Goal: Task Accomplishment & Management: Complete application form

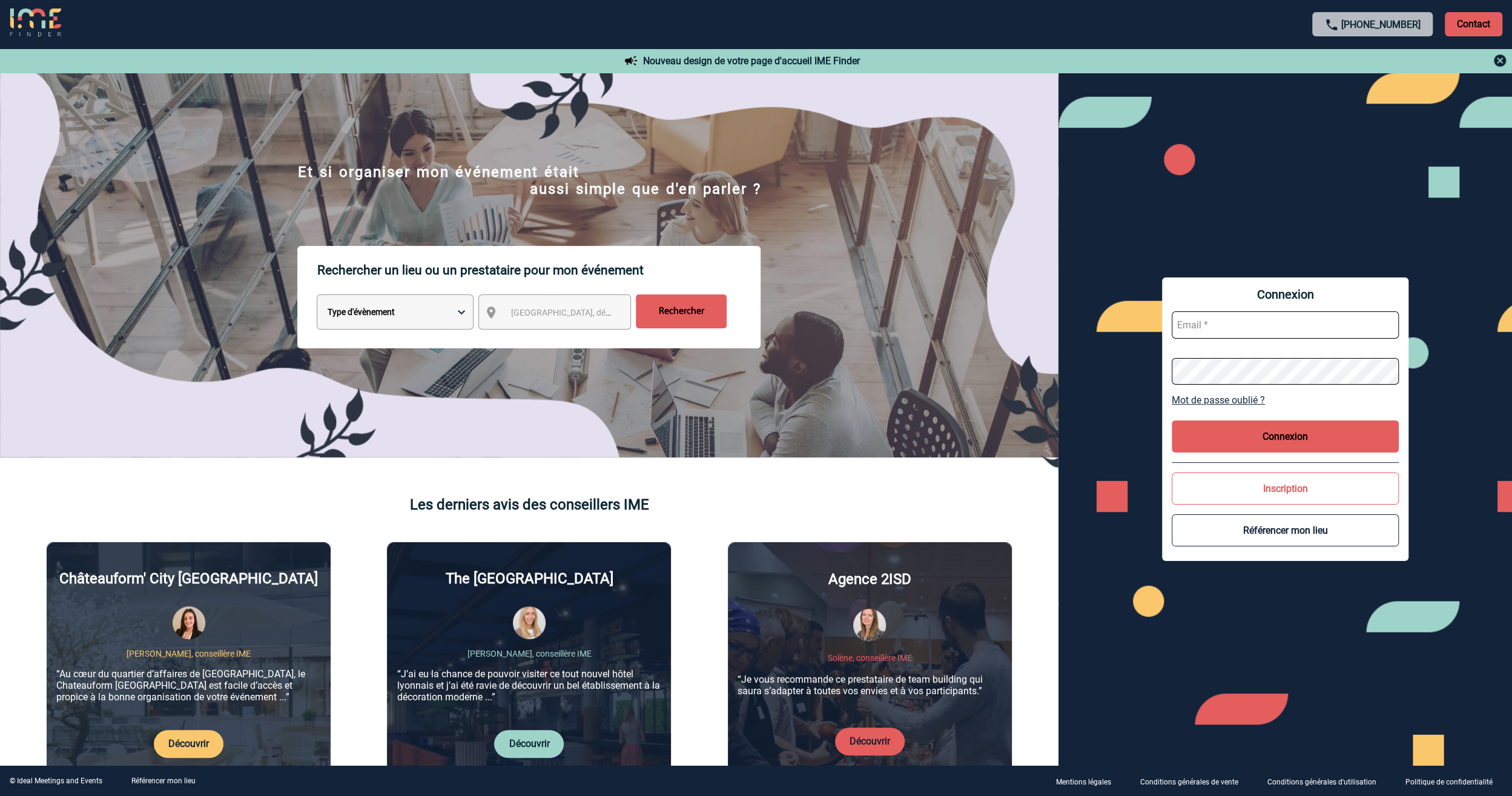
type input "jeremy.bidaut@antargaz.com"
click at [1246, 435] on button "Connexion" at bounding box center [1285, 436] width 227 height 32
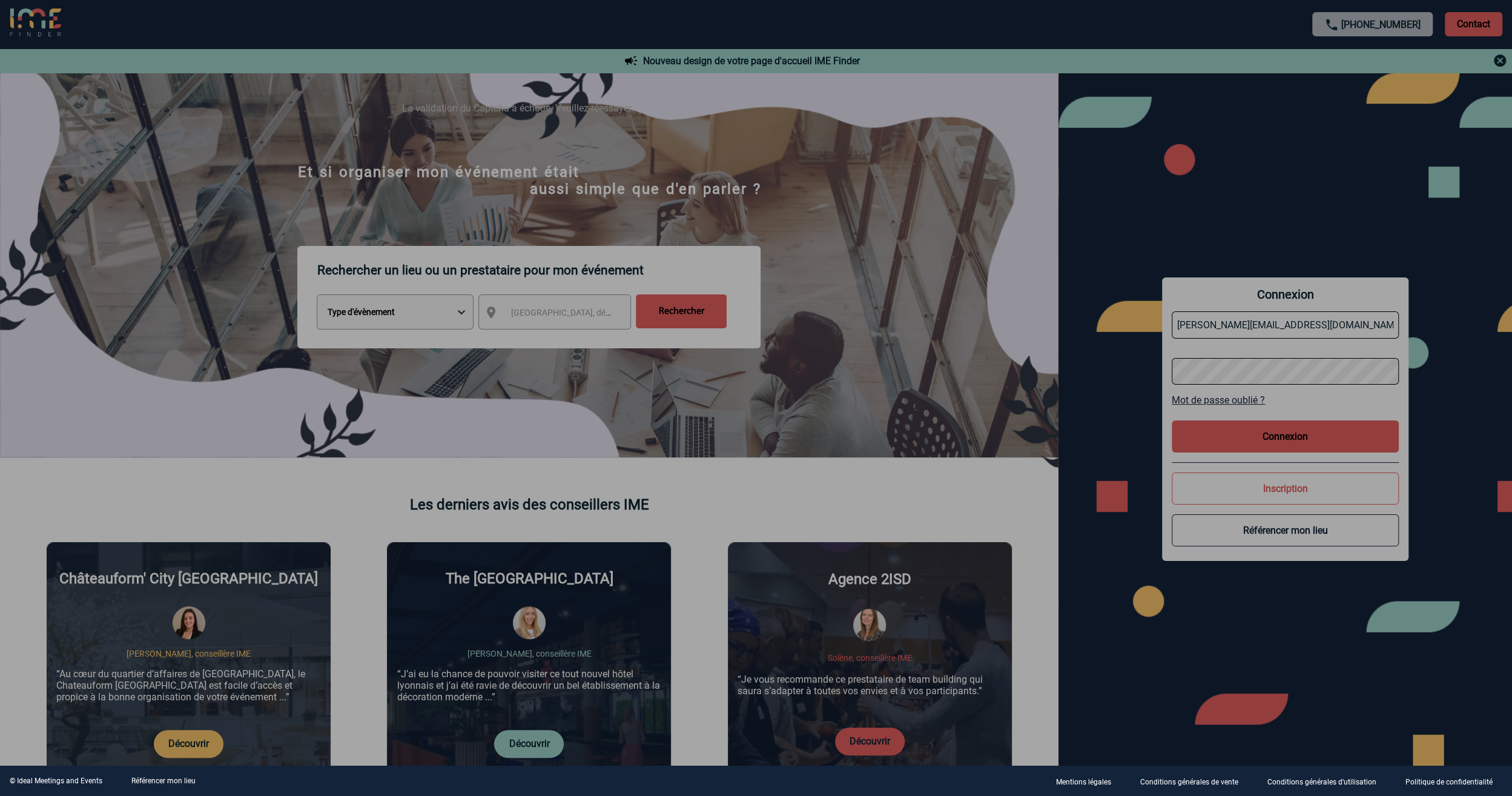
click at [809, 263] on div at bounding box center [756, 398] width 1512 height 796
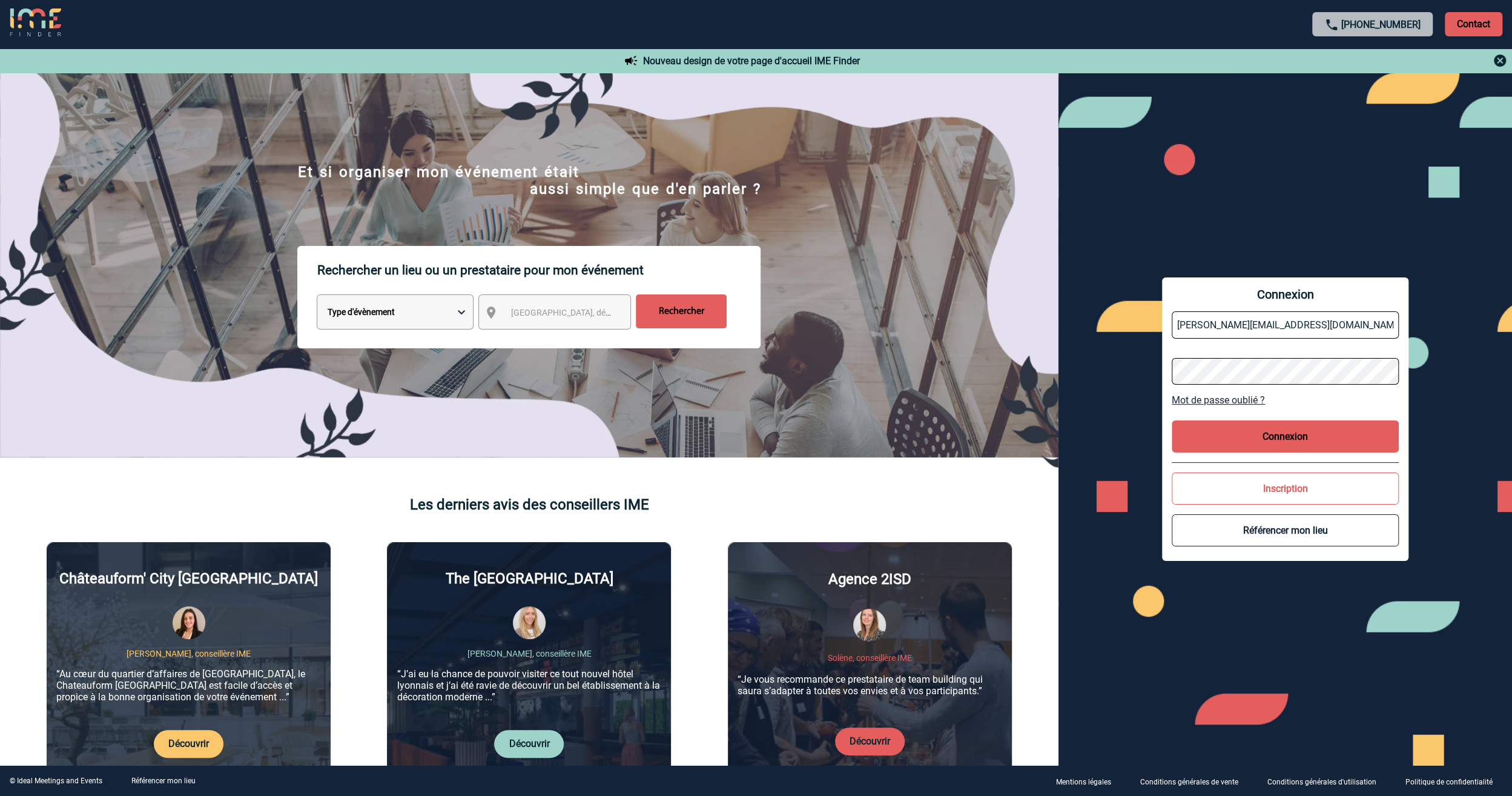
click at [1253, 439] on button "Connexion" at bounding box center [1285, 436] width 227 height 32
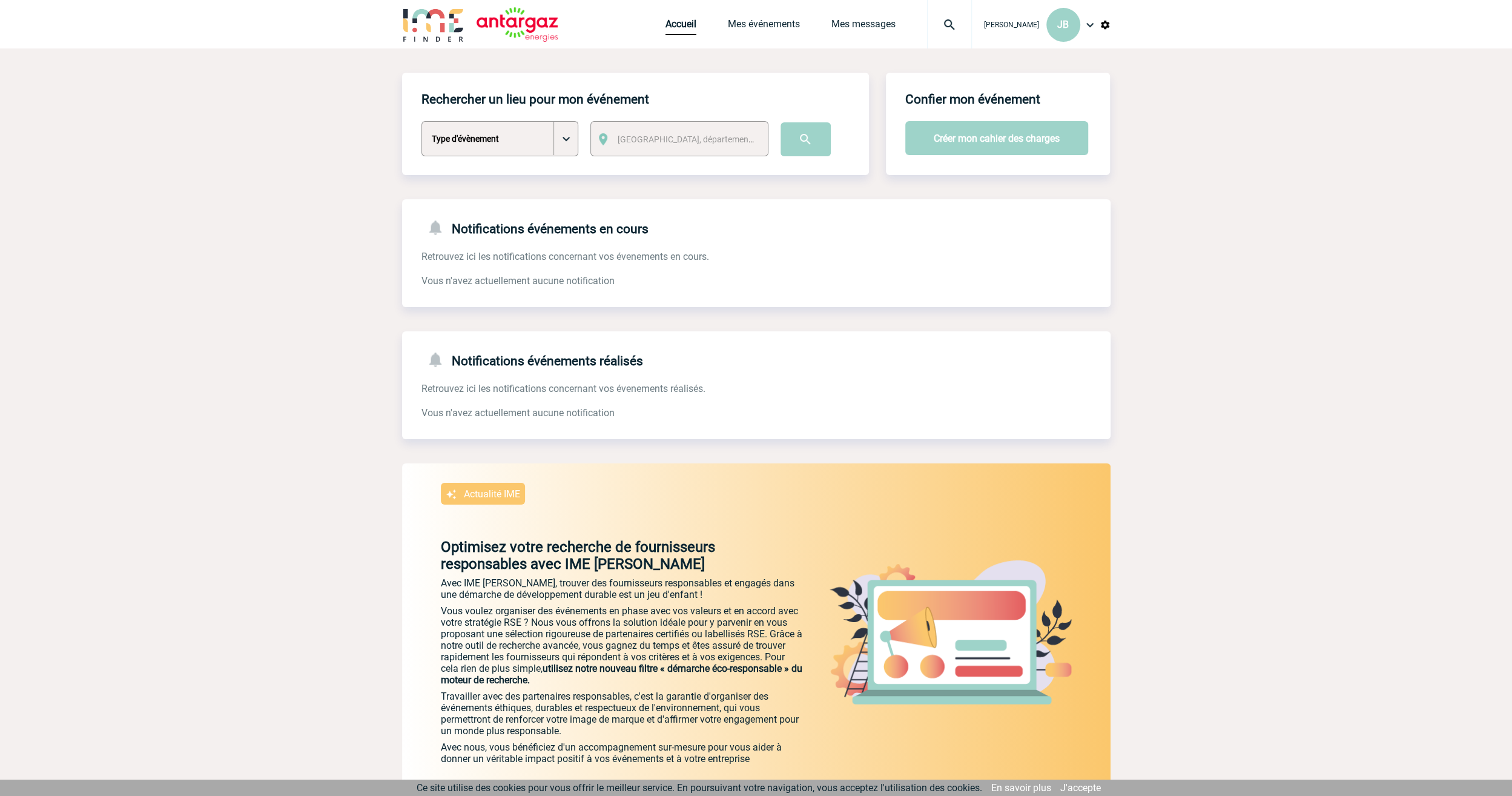
click at [565, 144] on select "Type d'évènement Séminaire avec nuitée Séminaire sans nuitée Repas de groupe Te…" at bounding box center [500, 139] width 157 height 35
select select "4"
click at [421, 122] on select "Type d'évènement Séminaire avec nuitée Séminaire sans nuitée Repas de groupe Te…" at bounding box center [500, 139] width 157 height 35
click at [664, 143] on span "Ville, département, région..." at bounding box center [702, 139] width 169 height 10
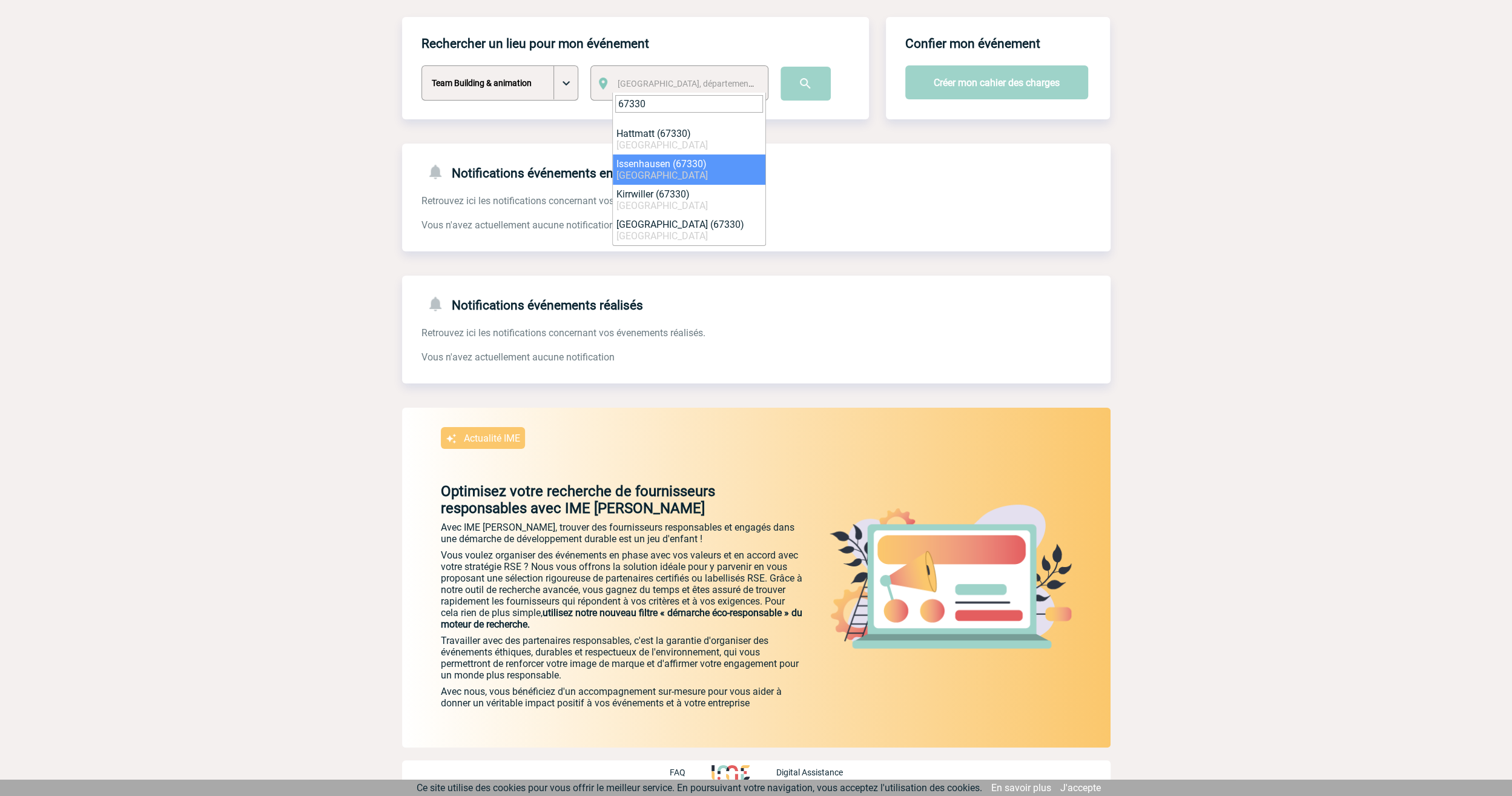
scroll to position [165, 0]
type input "67330"
select select "19065"
click at [715, 82] on span "× Uttwiller (67330)" at bounding box center [689, 84] width 154 height 17
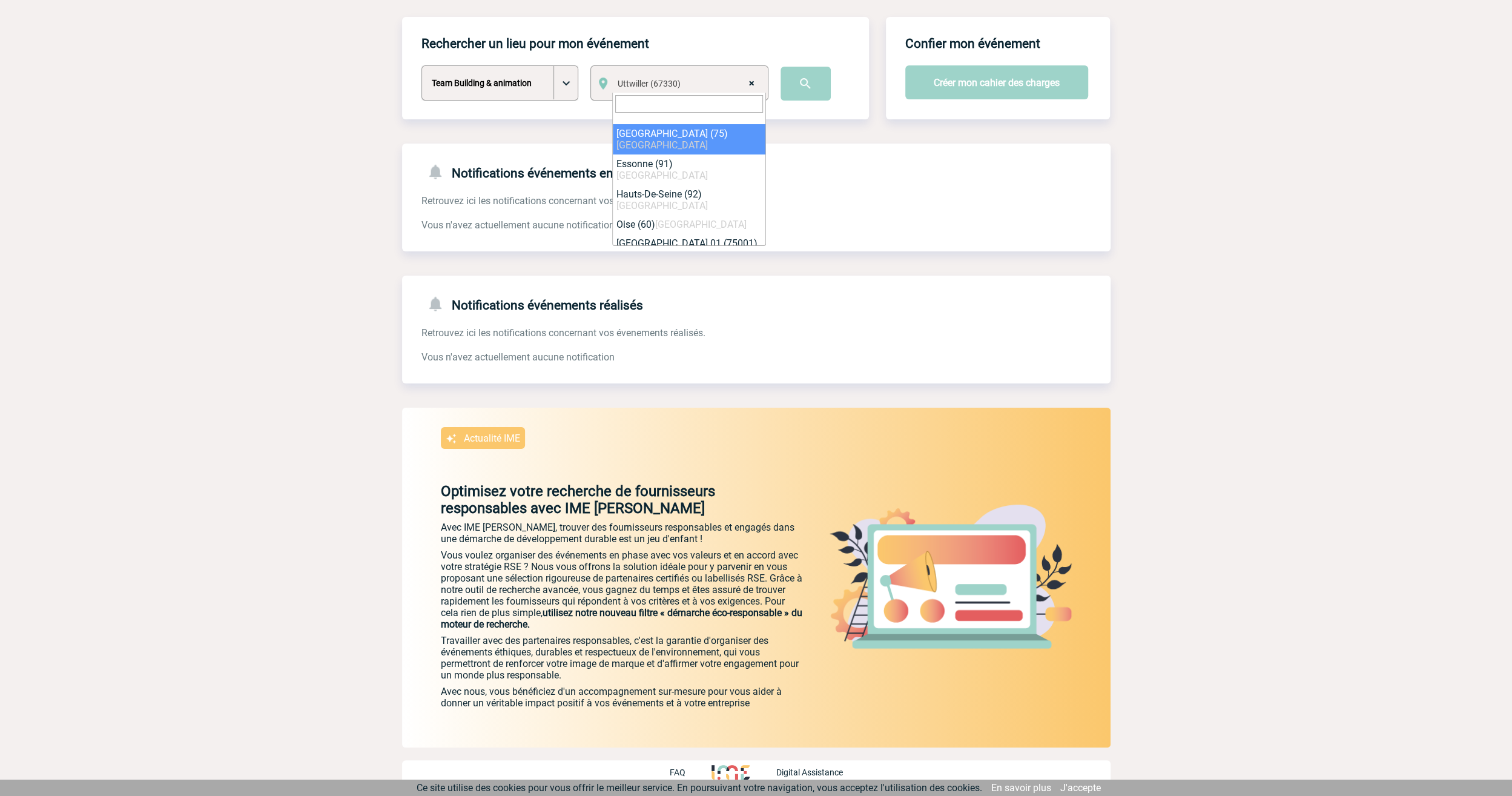
select select
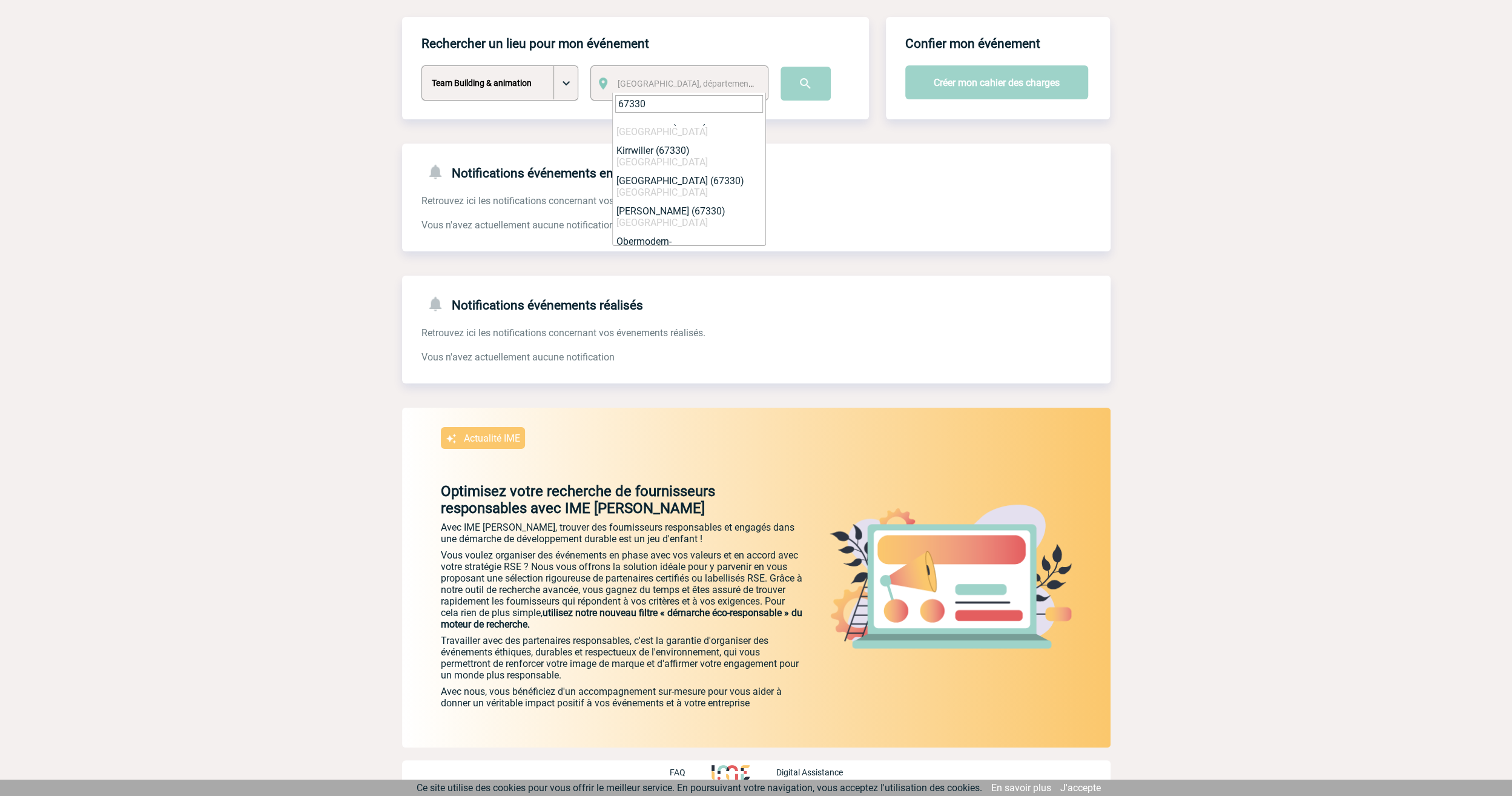
scroll to position [165, 0]
type input "67330"
select select "19065"
click at [814, 82] on input "image" at bounding box center [806, 84] width 50 height 34
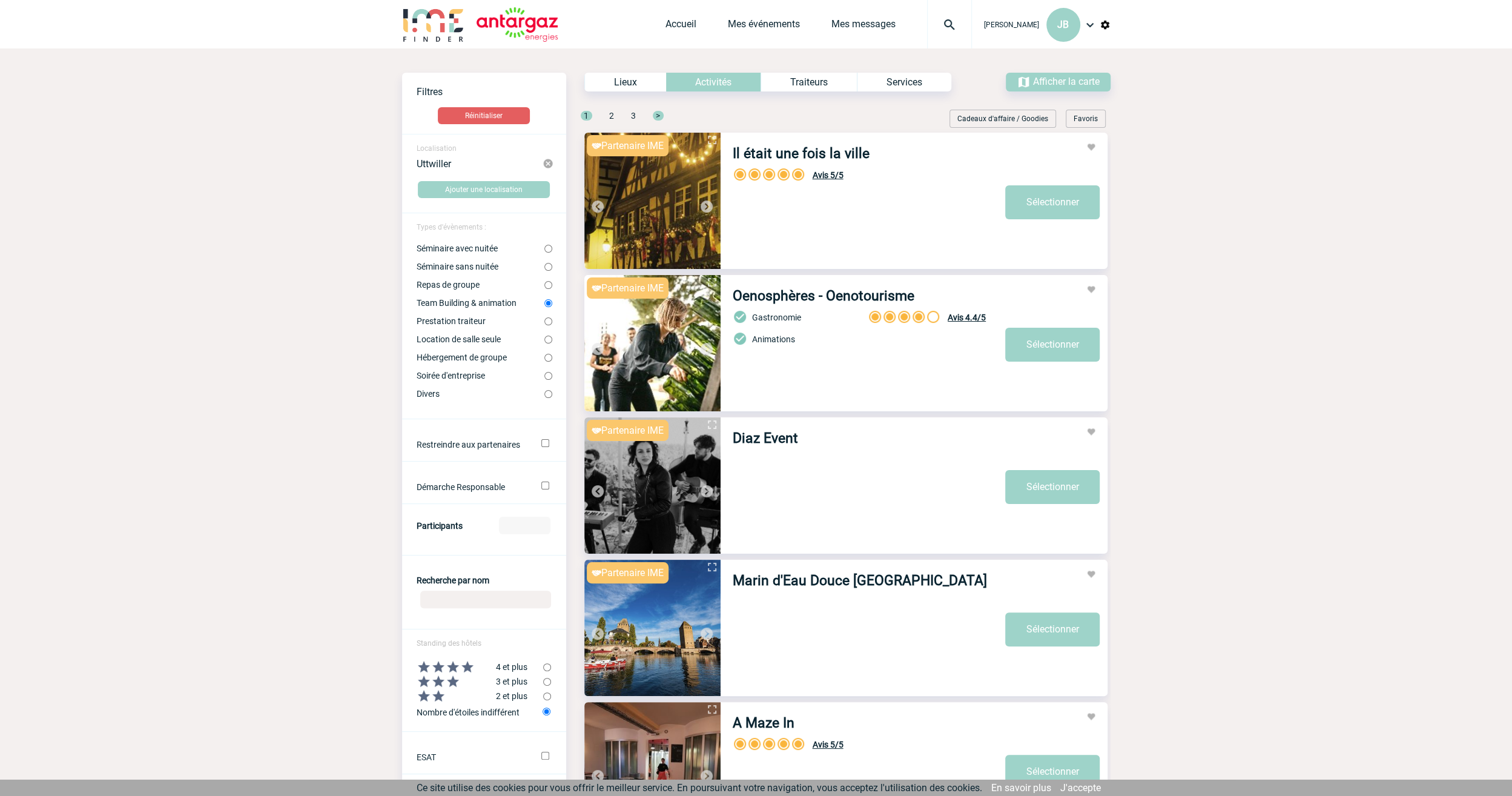
click at [550, 396] on input "Divers" at bounding box center [548, 394] width 8 height 8
radio input "true"
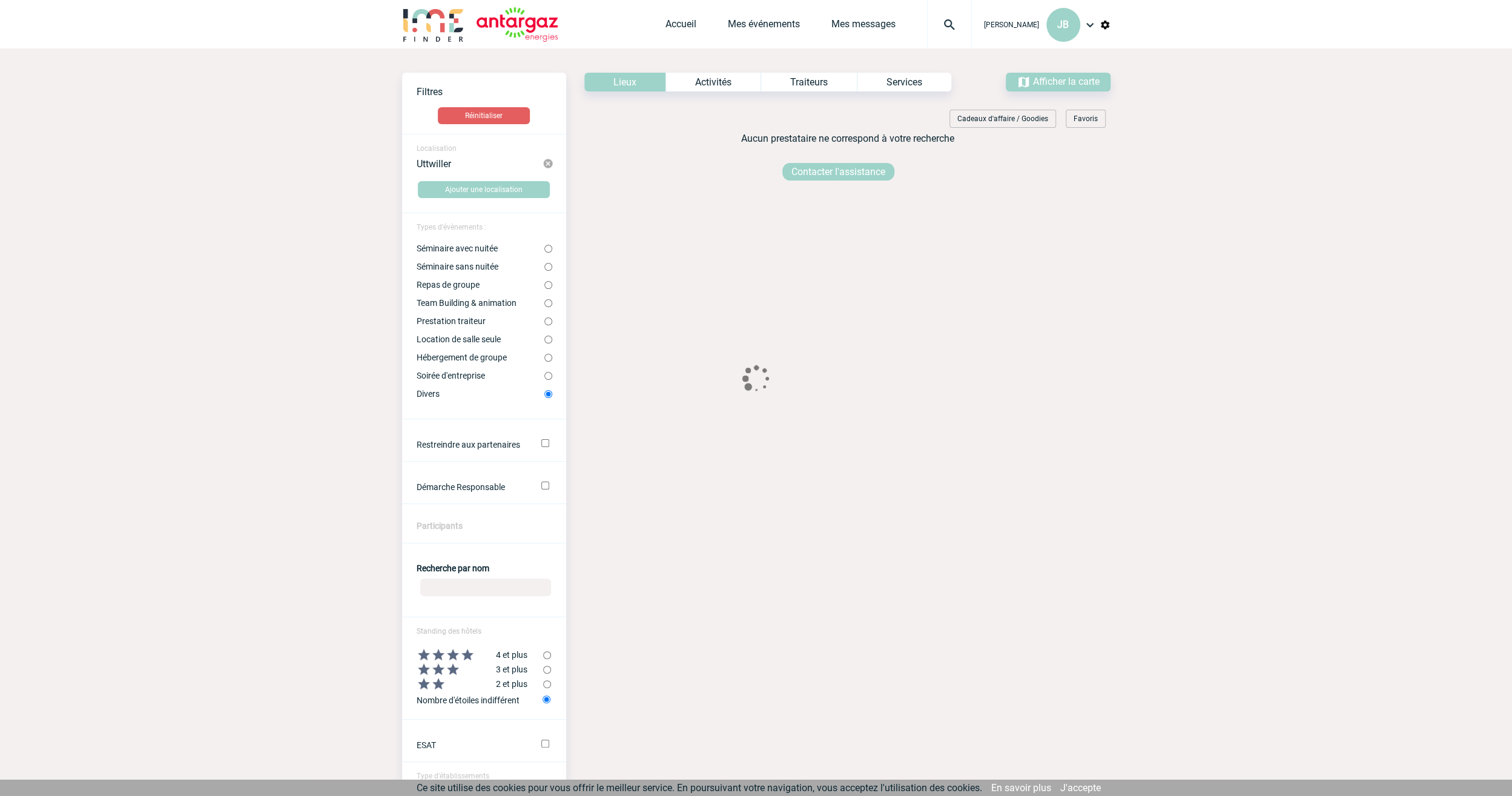
click at [550, 376] on center at bounding box center [756, 380] width 484 height 31
click at [548, 378] on input "Soirée d'entreprise" at bounding box center [548, 376] width 8 height 8
radio input "true"
click at [546, 340] on input "Location de salle seule" at bounding box center [548, 339] width 8 height 8
radio input "true"
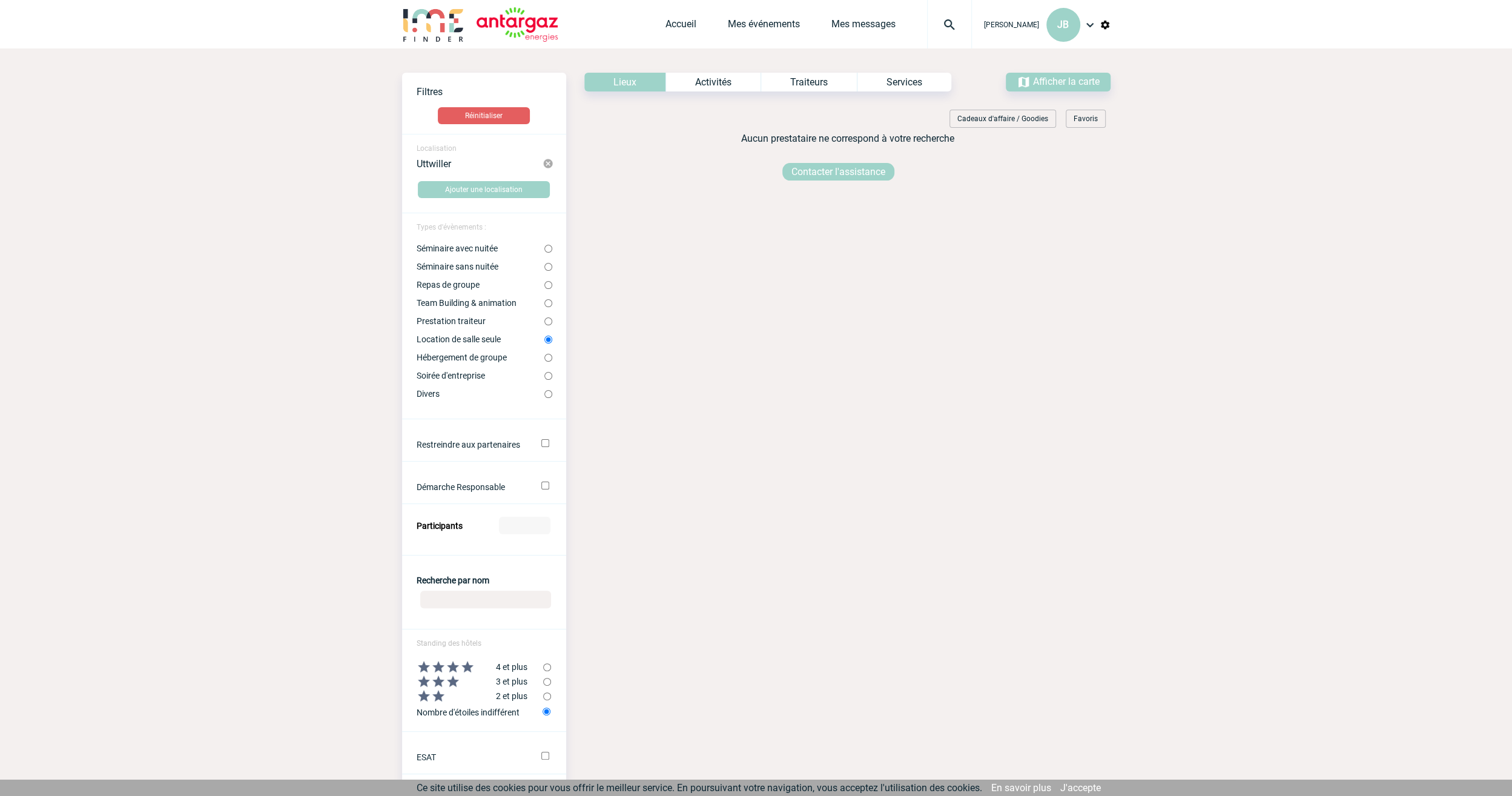
click at [548, 250] on input "Séminaire avec nuitée" at bounding box center [548, 248] width 8 height 8
radio input "true"
click at [547, 267] on input "Séminaire sans nuitée" at bounding box center [548, 267] width 8 height 8
radio input "true"
click at [547, 286] on input "Repas de groupe" at bounding box center [548, 285] width 8 height 8
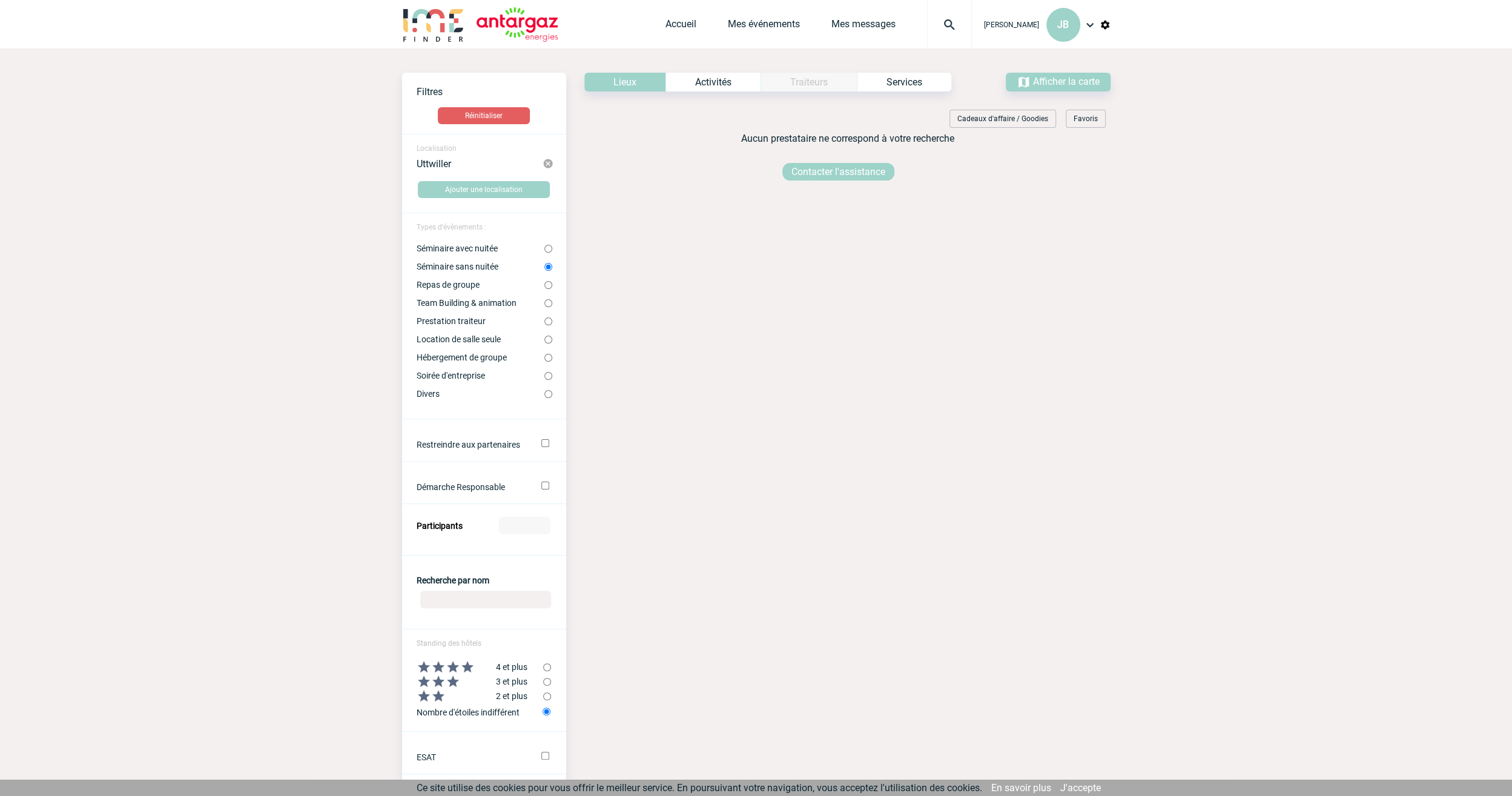
radio input "true"
click at [548, 312] on form "Localisation Uttwiller Ajouter une localisation Types d'évènements : Séminaire …" at bounding box center [484, 518] width 164 height 769
click at [546, 304] on input "Team Building & animation" at bounding box center [548, 303] width 8 height 8
radio input "true"
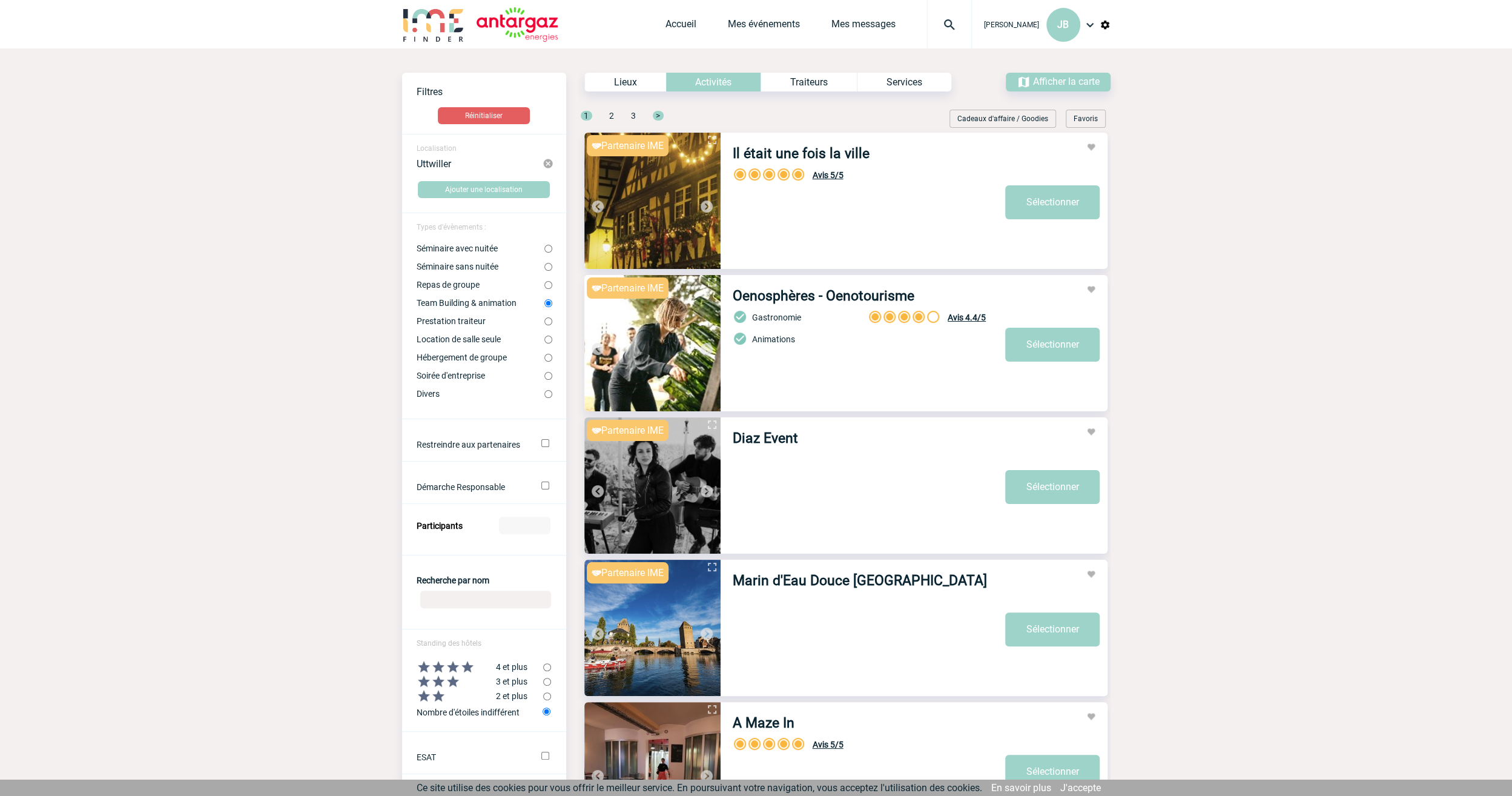
click at [546, 323] on input "Prestation traiteur" at bounding box center [548, 322] width 8 height 8
radio input "true"
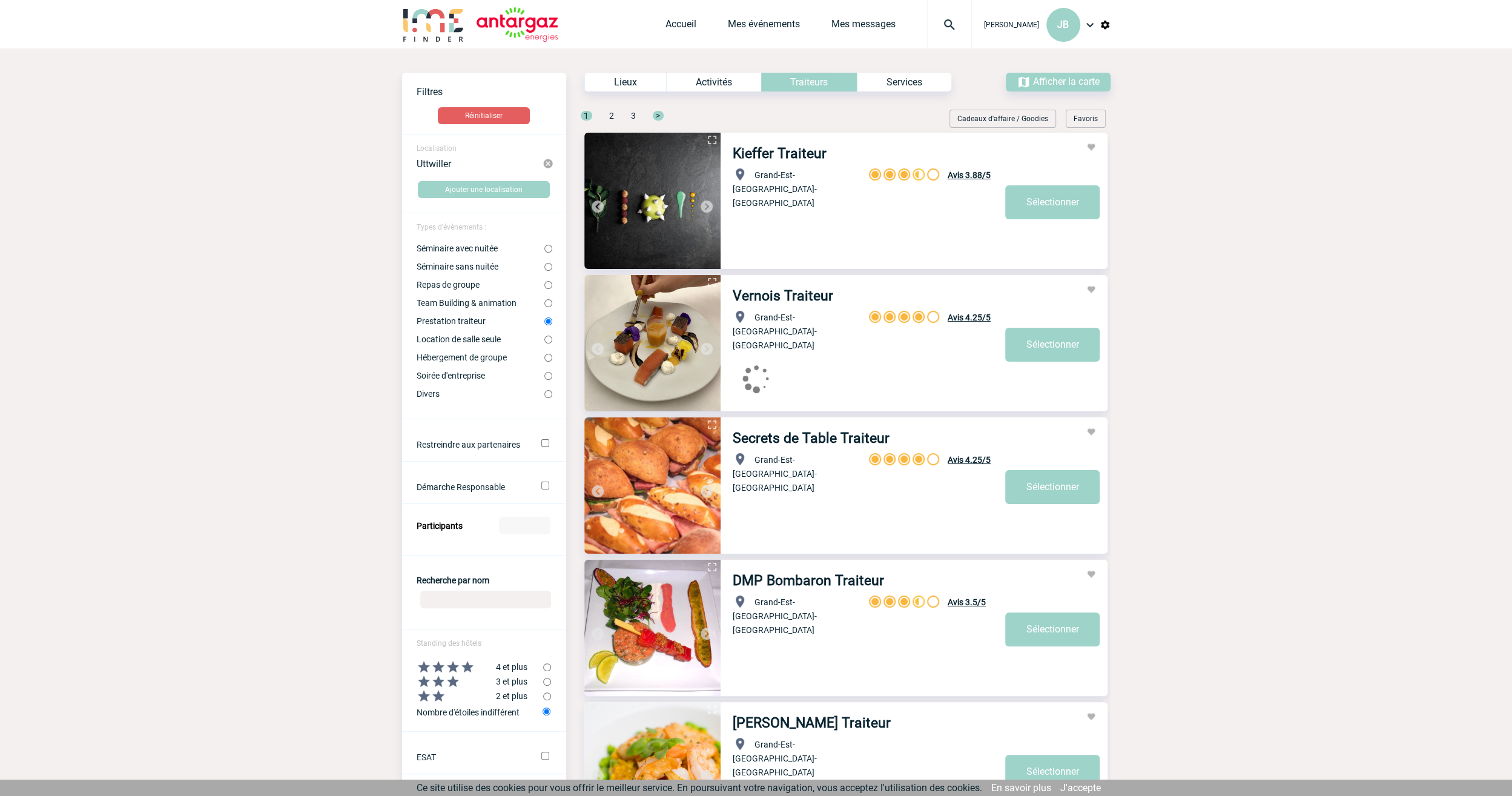
click at [548, 341] on input "Location de salle seule" at bounding box center [548, 339] width 8 height 8
radio input "true"
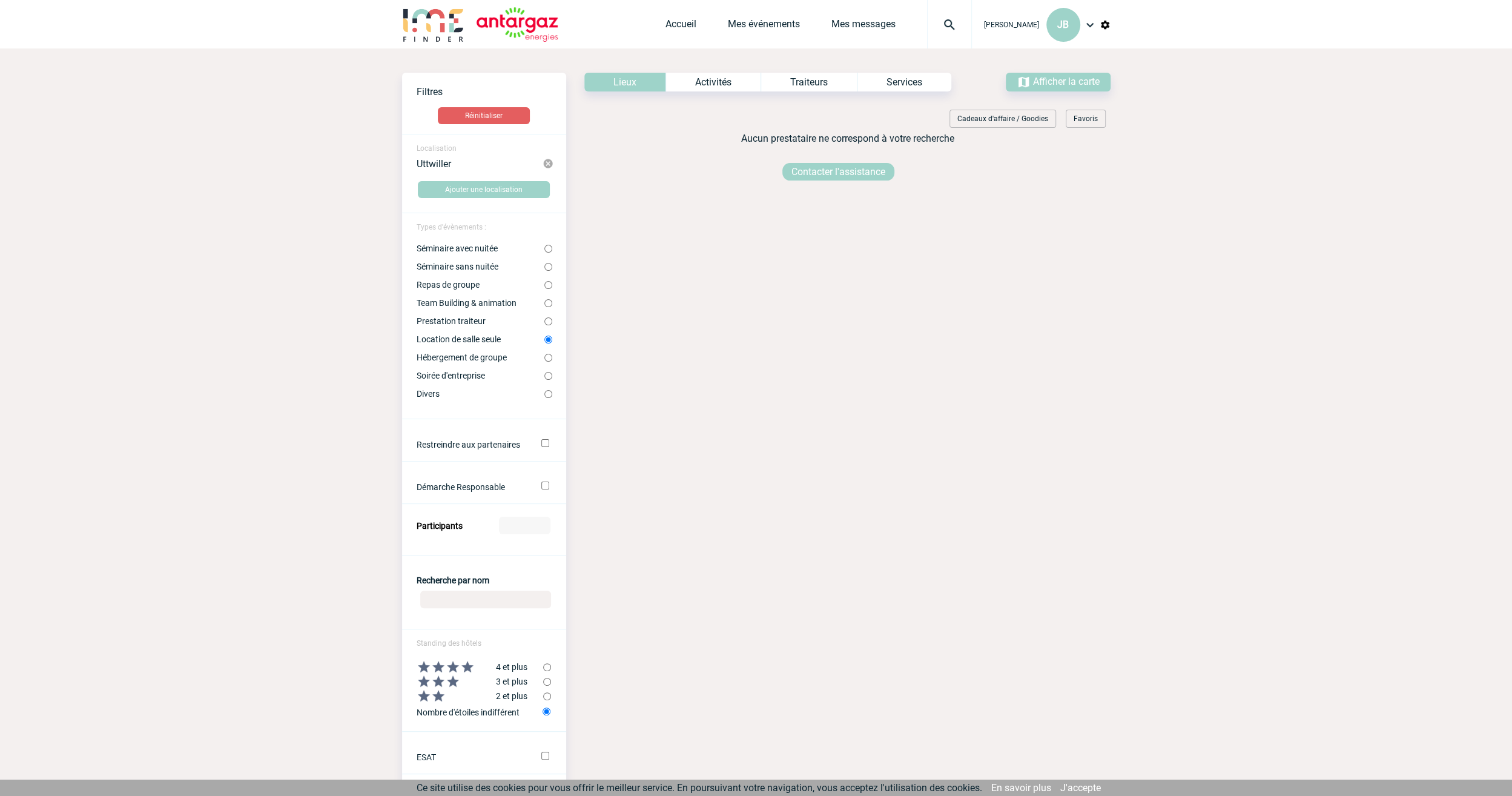
click at [550, 322] on input "Prestation traiteur" at bounding box center [548, 322] width 8 height 8
radio input "true"
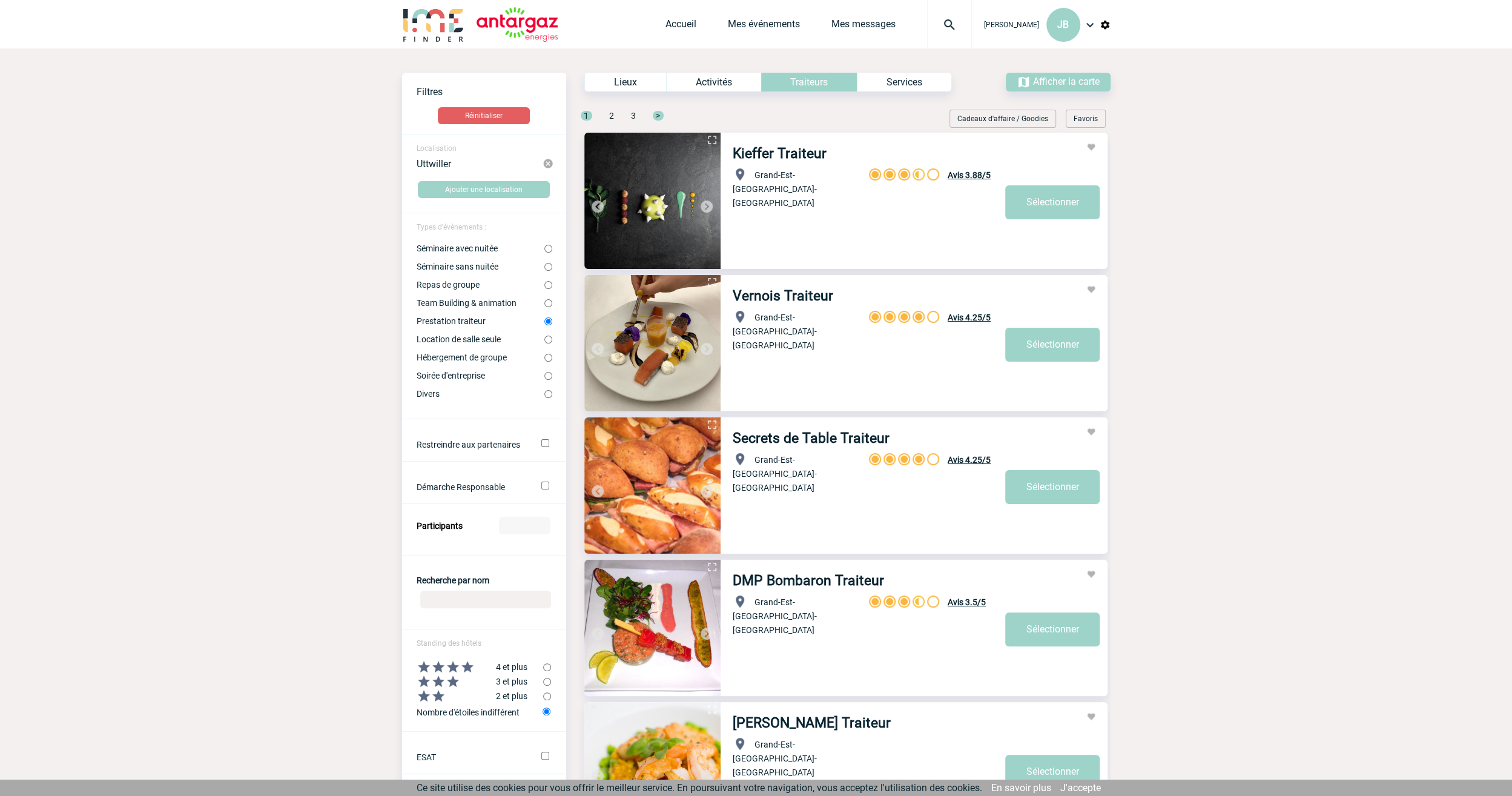
click at [948, 20] on img at bounding box center [949, 25] width 44 height 14
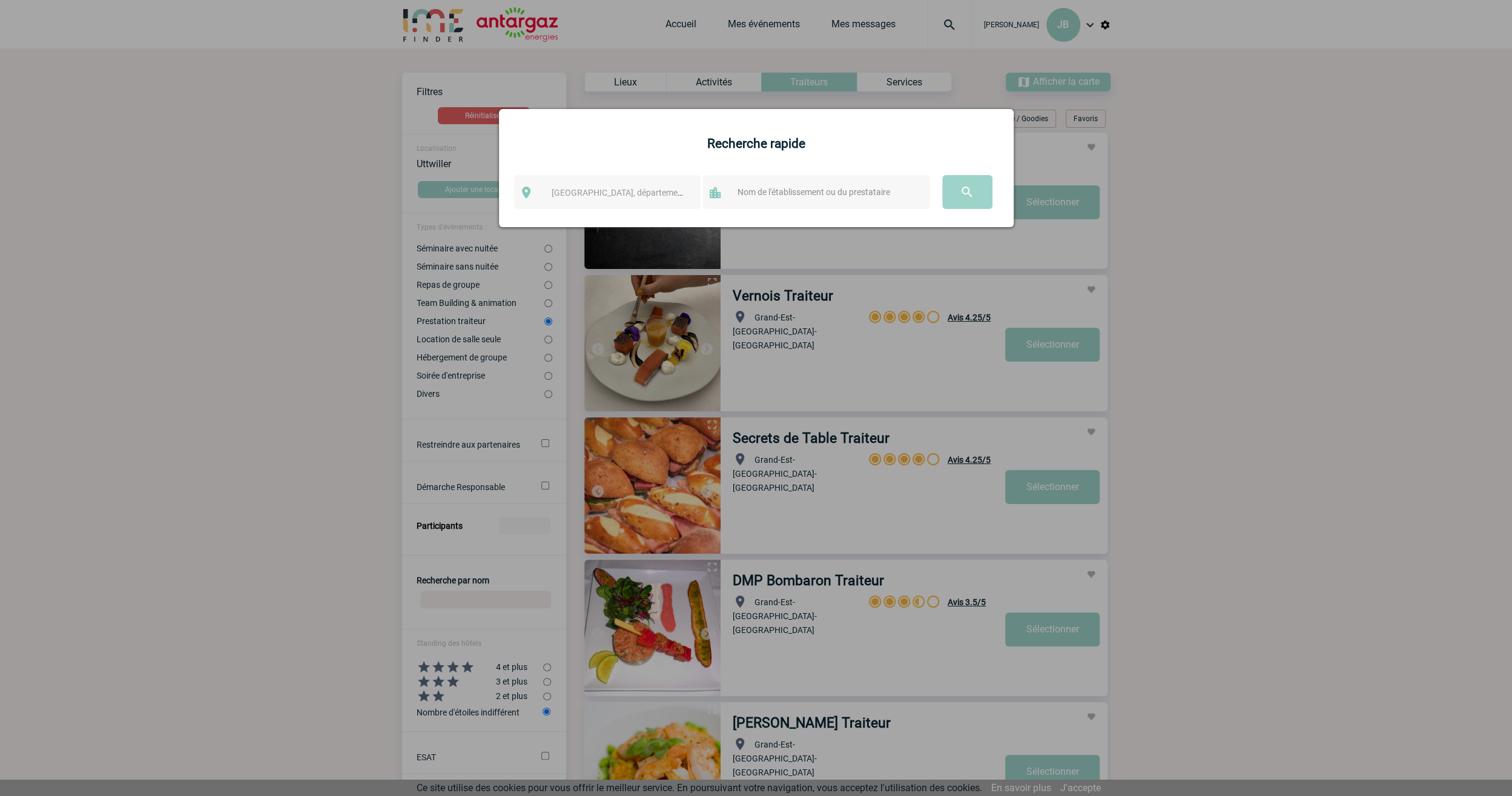
click at [781, 191] on input "text" at bounding box center [828, 192] width 188 height 16
type input "royal palace"
click at [612, 191] on span "Ville, département, région..." at bounding box center [636, 192] width 169 height 10
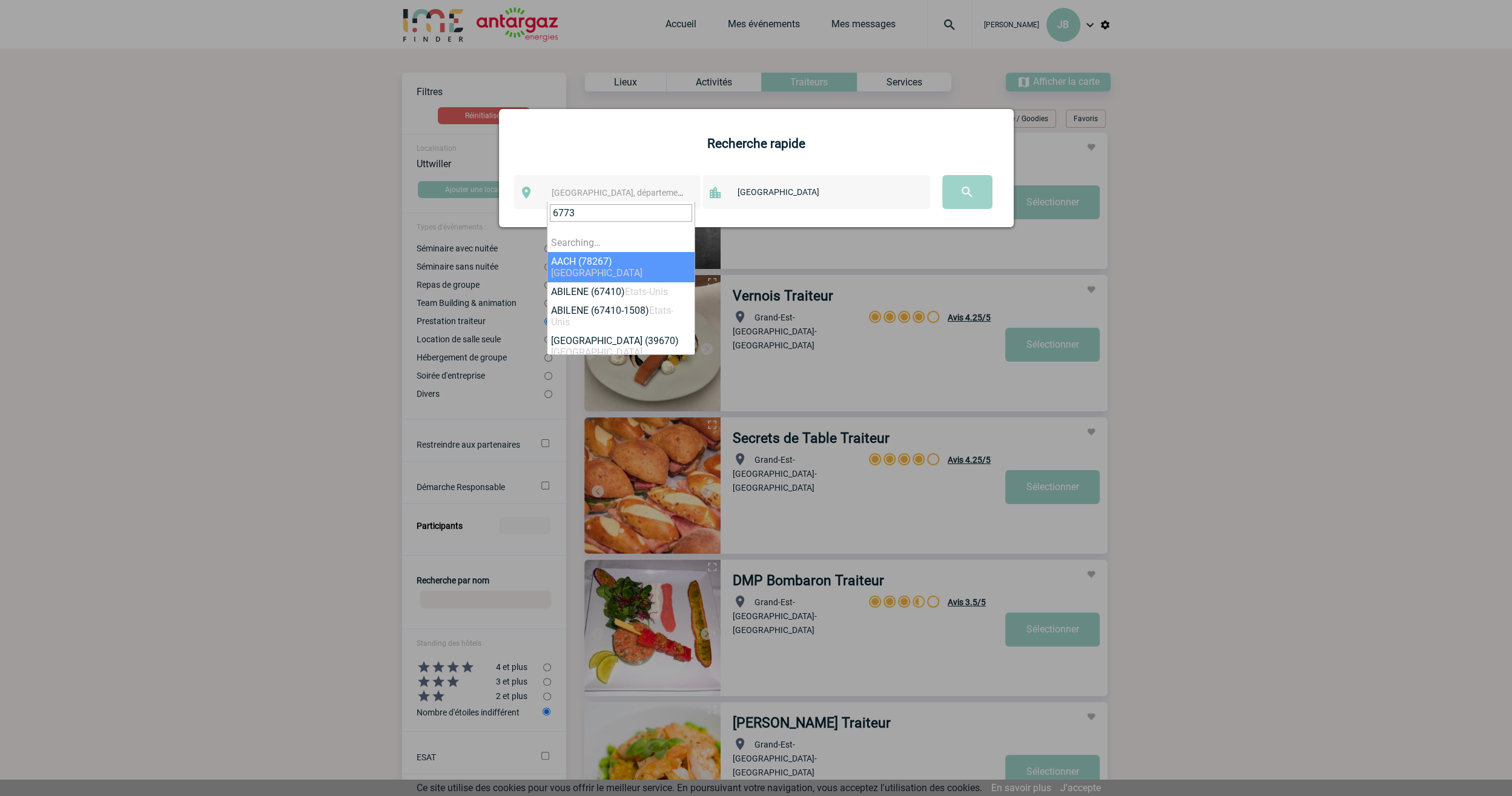
type input "67730"
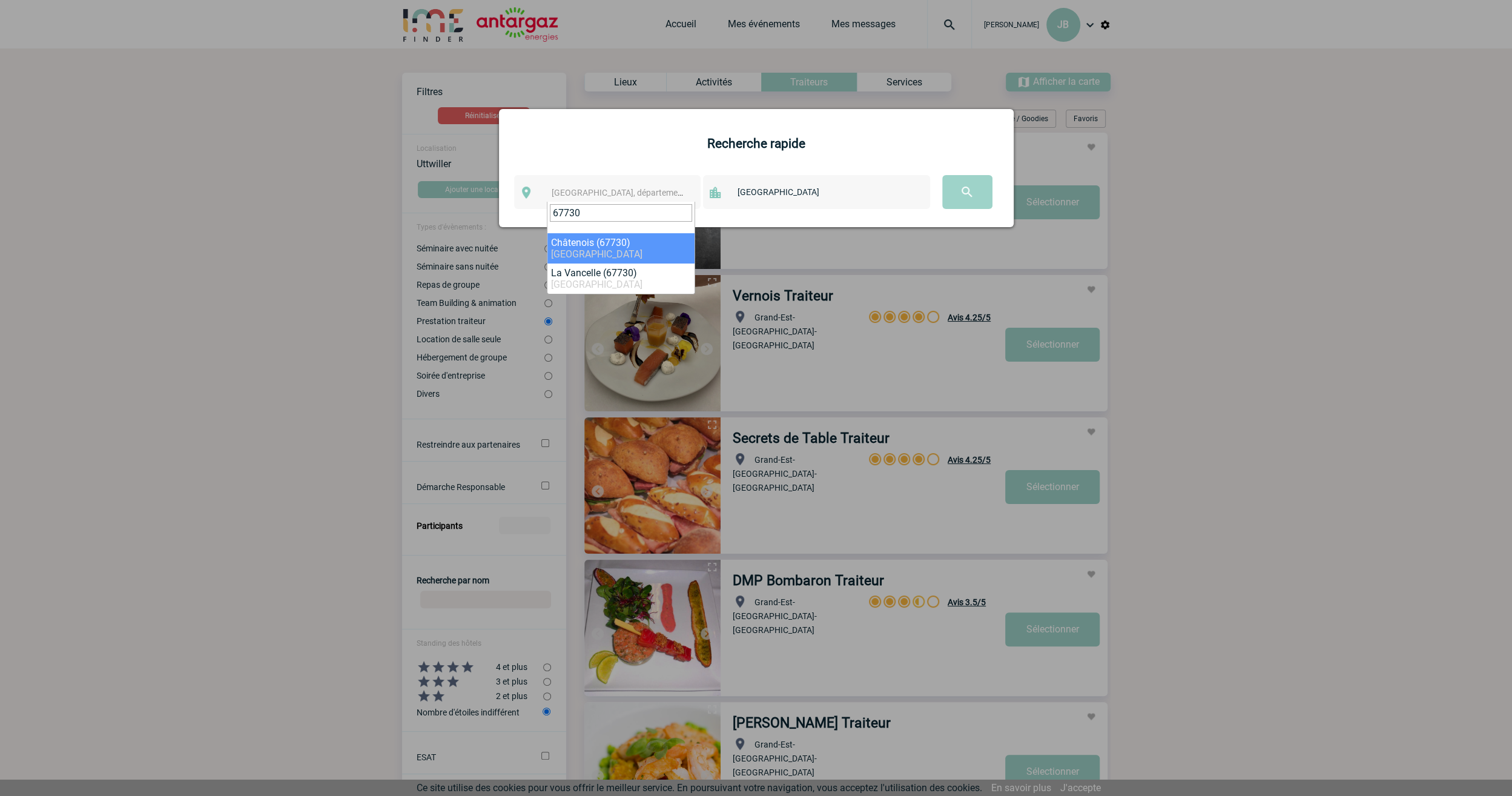
drag, startPoint x: 611, startPoint y: 216, endPoint x: 532, endPoint y: 212, distance: 79.1
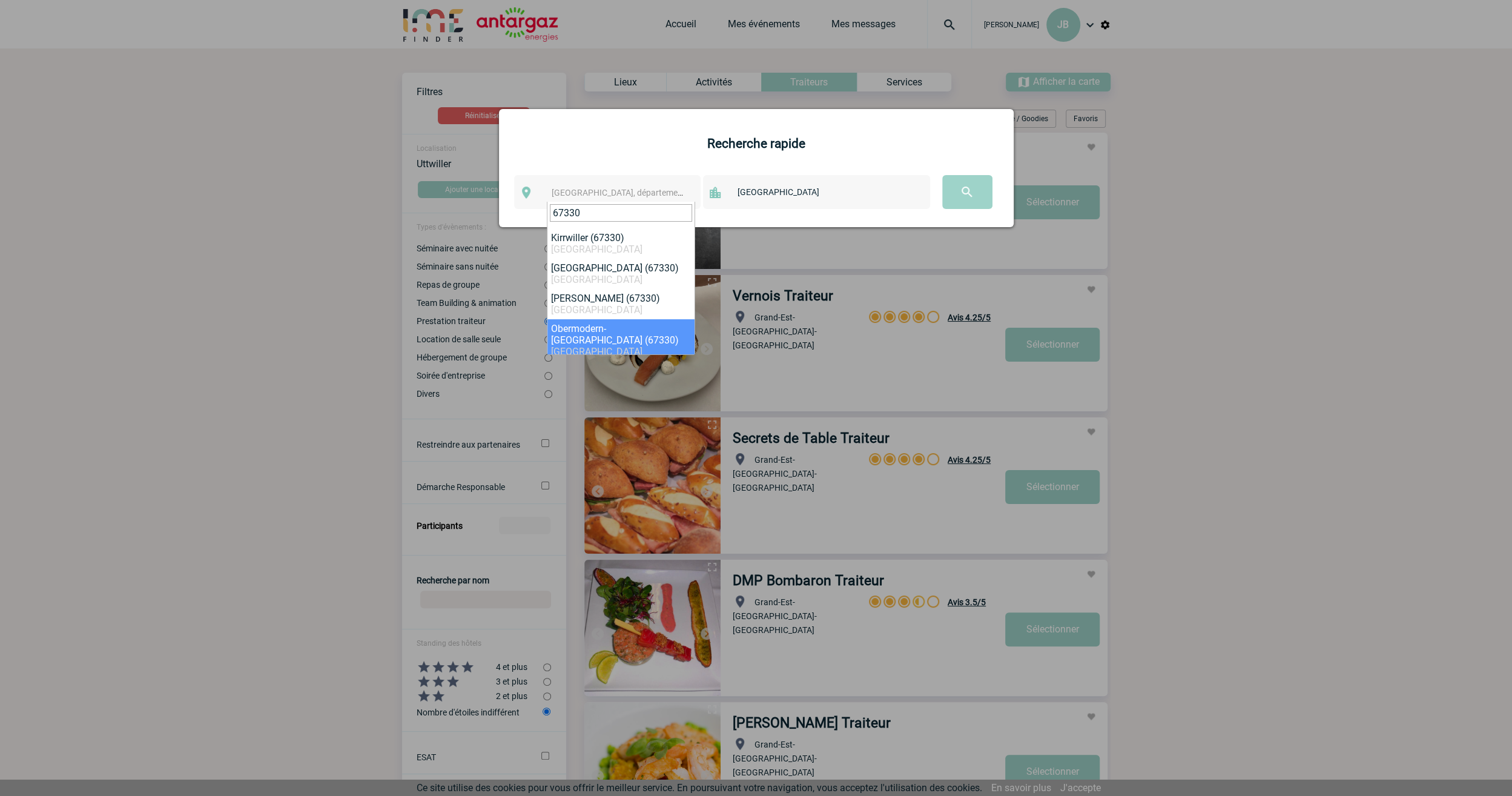
scroll to position [188, 0]
type input "67330"
select select "19065"
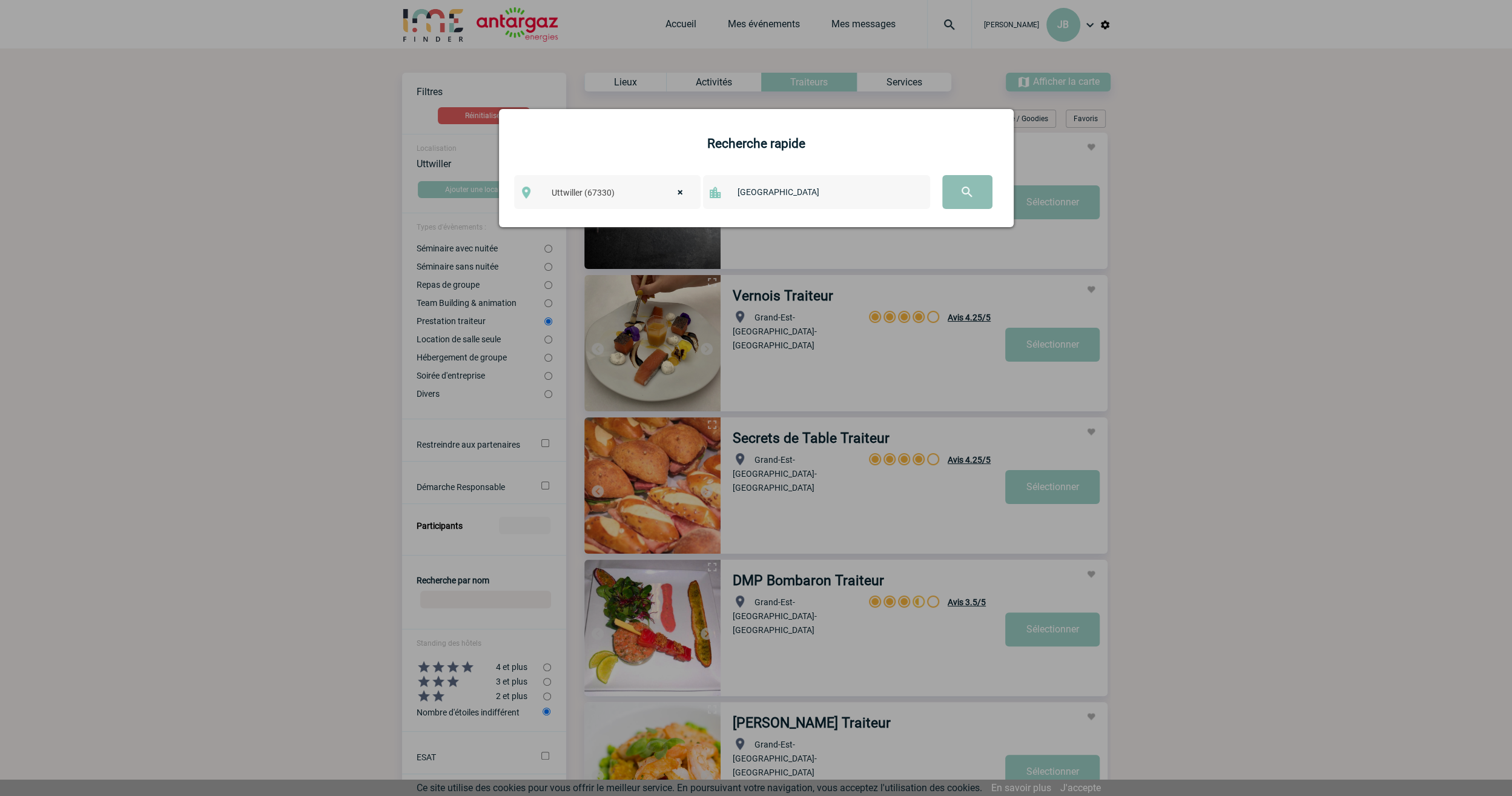
click at [956, 189] on input "image" at bounding box center [967, 192] width 50 height 34
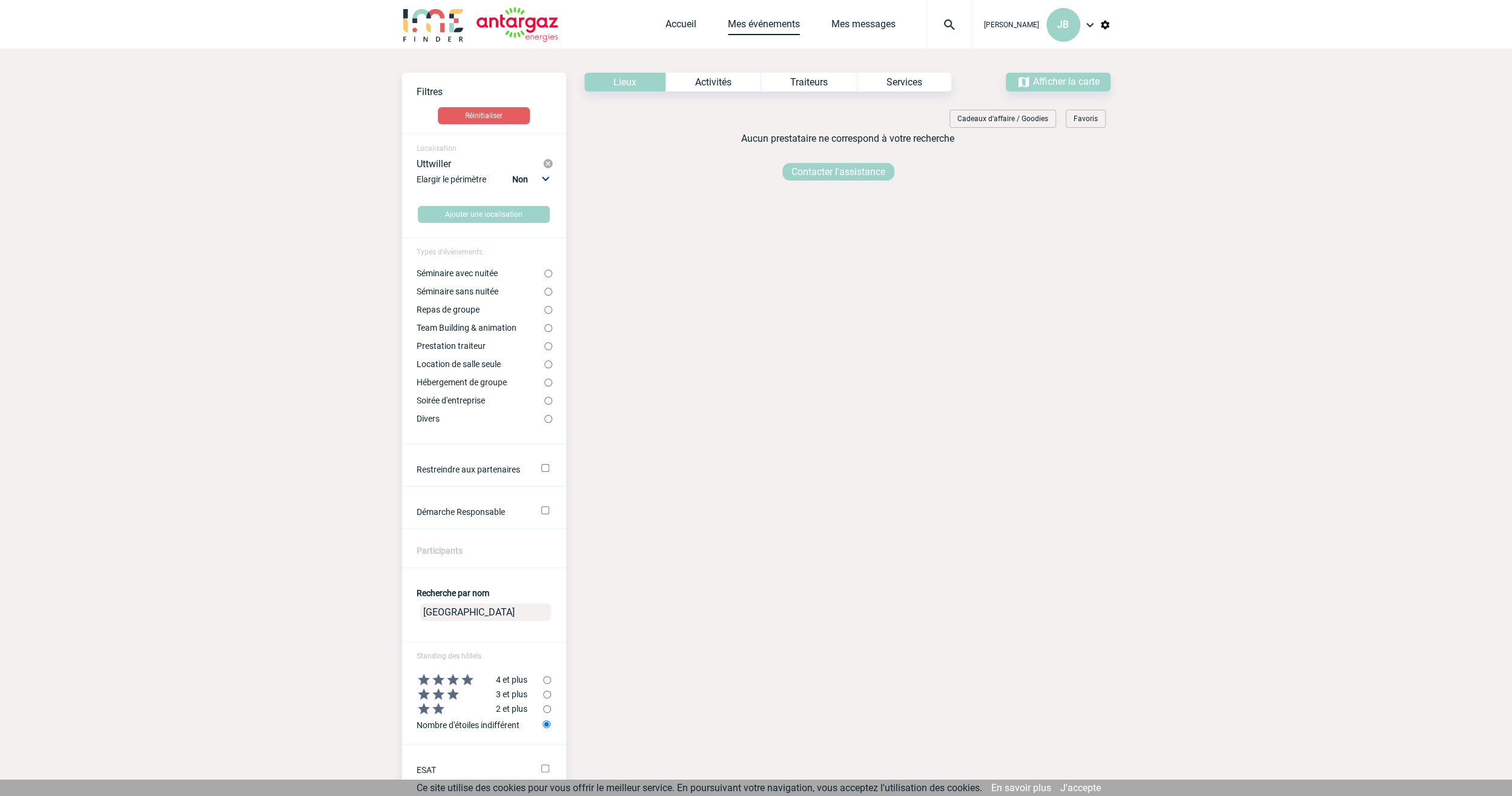
click at [778, 24] on link "Mes événements" at bounding box center [764, 27] width 72 height 17
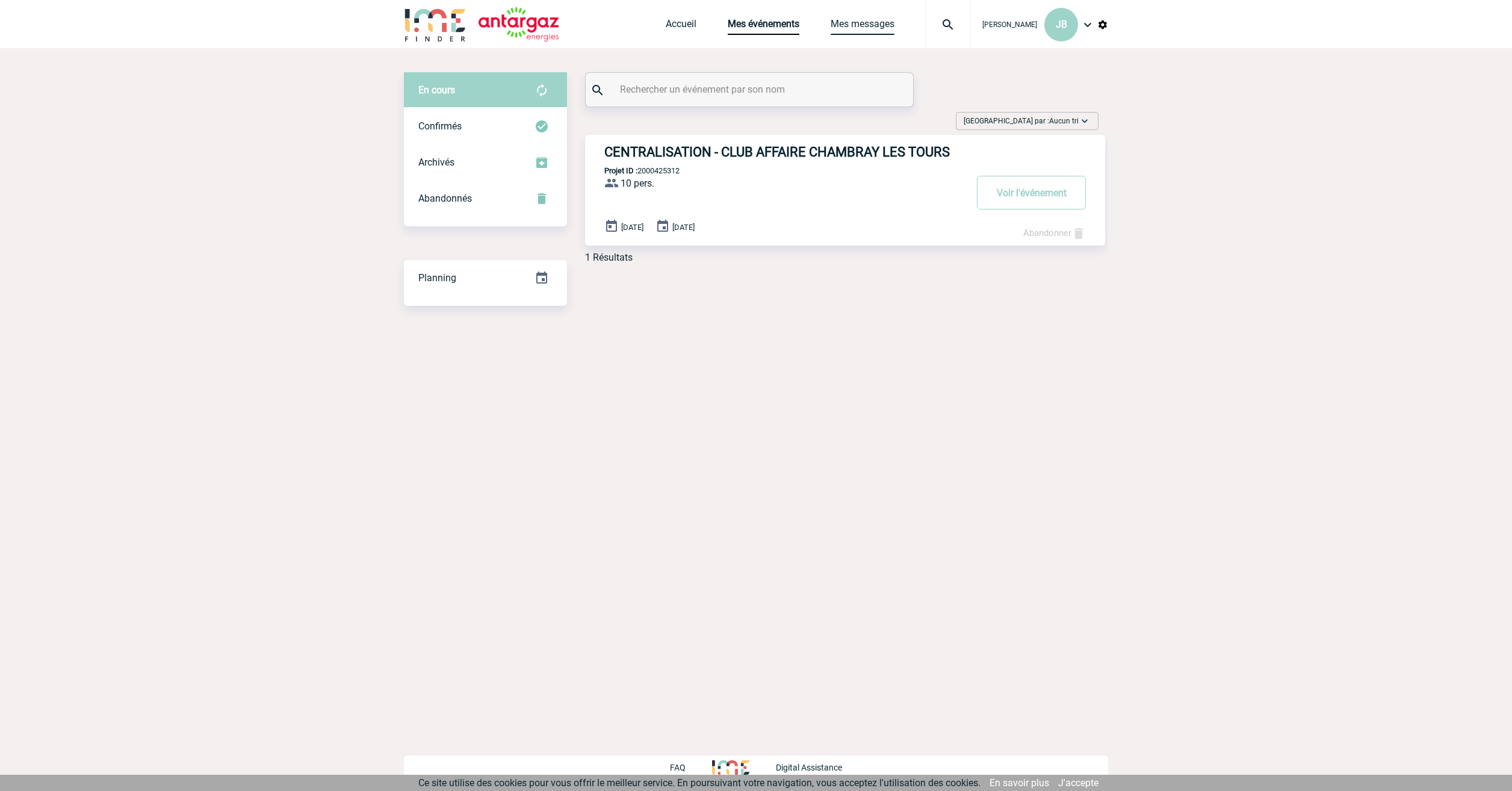
click at [883, 24] on link "Mes messages" at bounding box center [863, 27] width 64 height 17
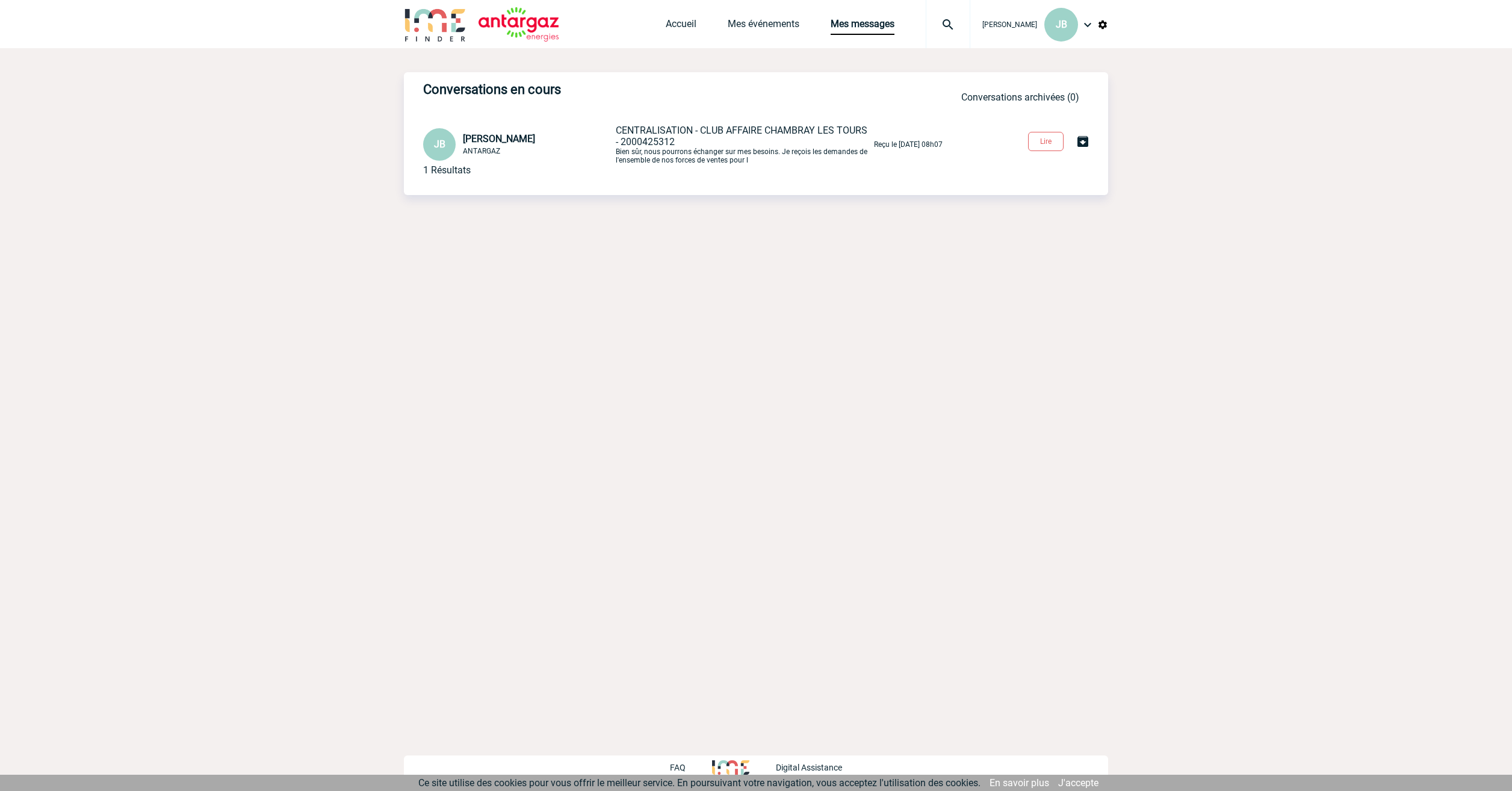
click at [1023, 29] on span "[PERSON_NAME]" at bounding box center [1010, 25] width 55 height 8
click at [1092, 22] on img at bounding box center [1088, 25] width 14 height 14
click at [759, 23] on link "Mes événements" at bounding box center [764, 27] width 71 height 17
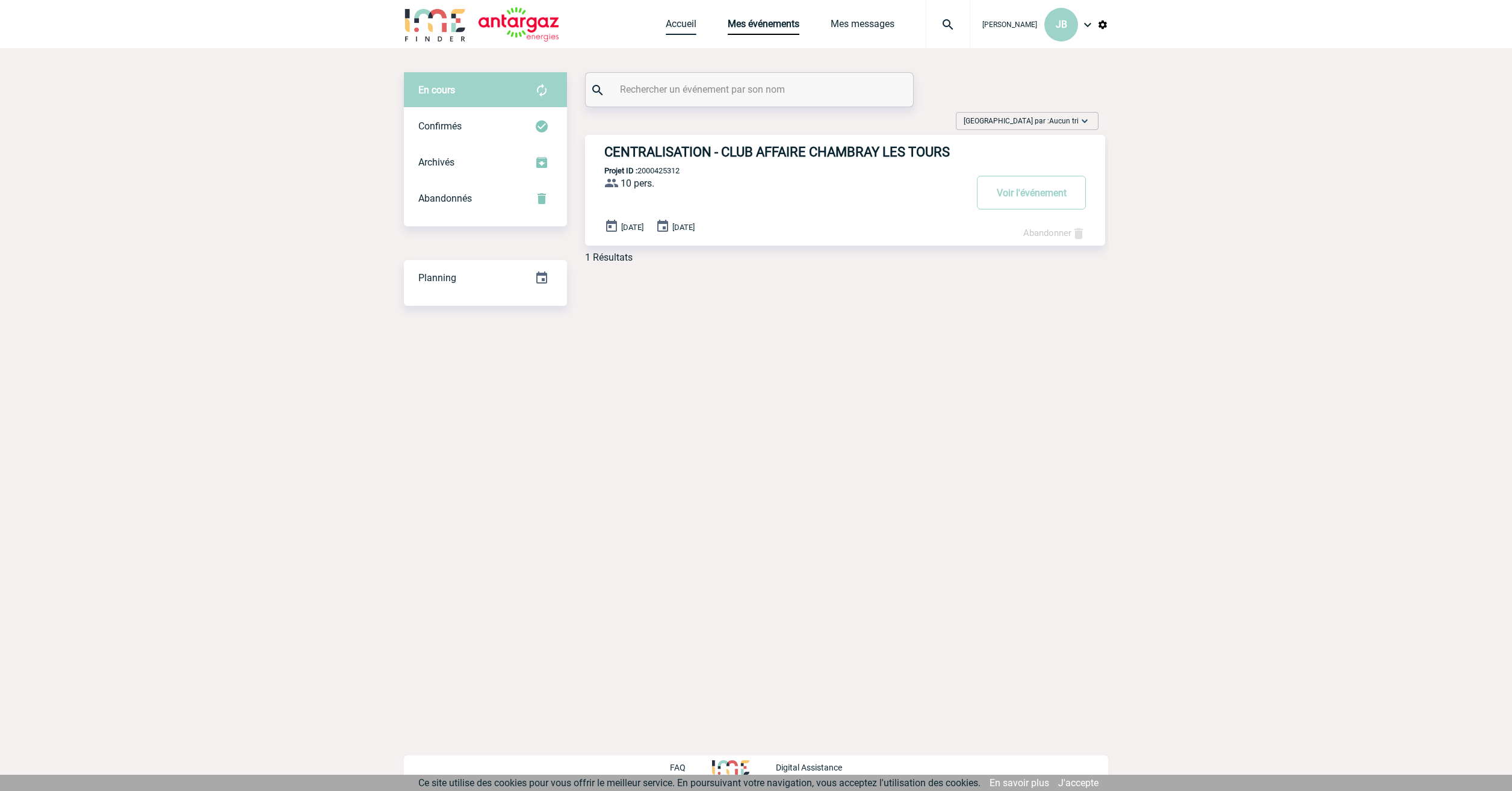
click at [694, 21] on link "Accueil" at bounding box center [681, 27] width 31 height 17
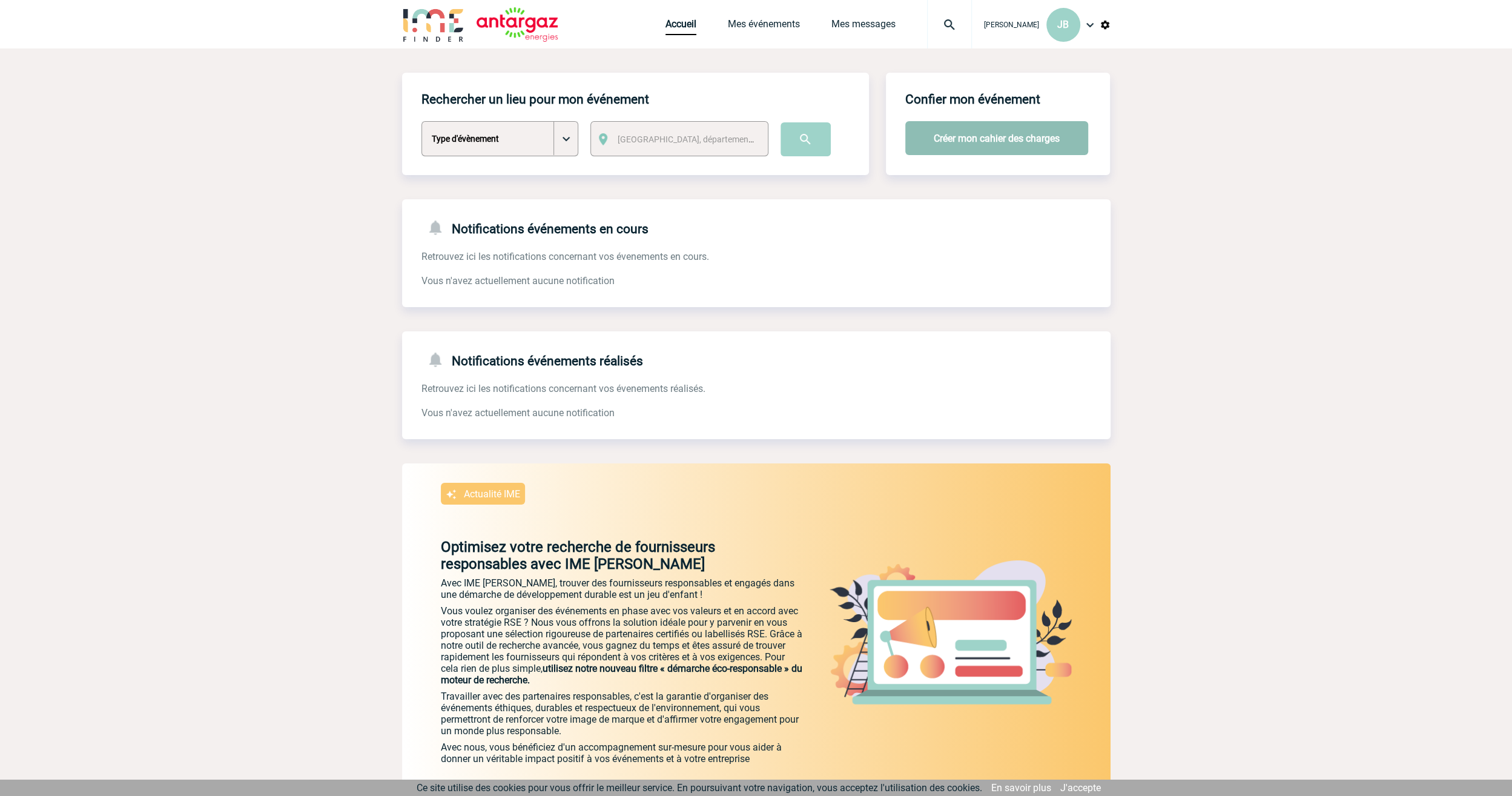
click at [980, 139] on button "Créer mon cahier des charges" at bounding box center [997, 138] width 183 height 34
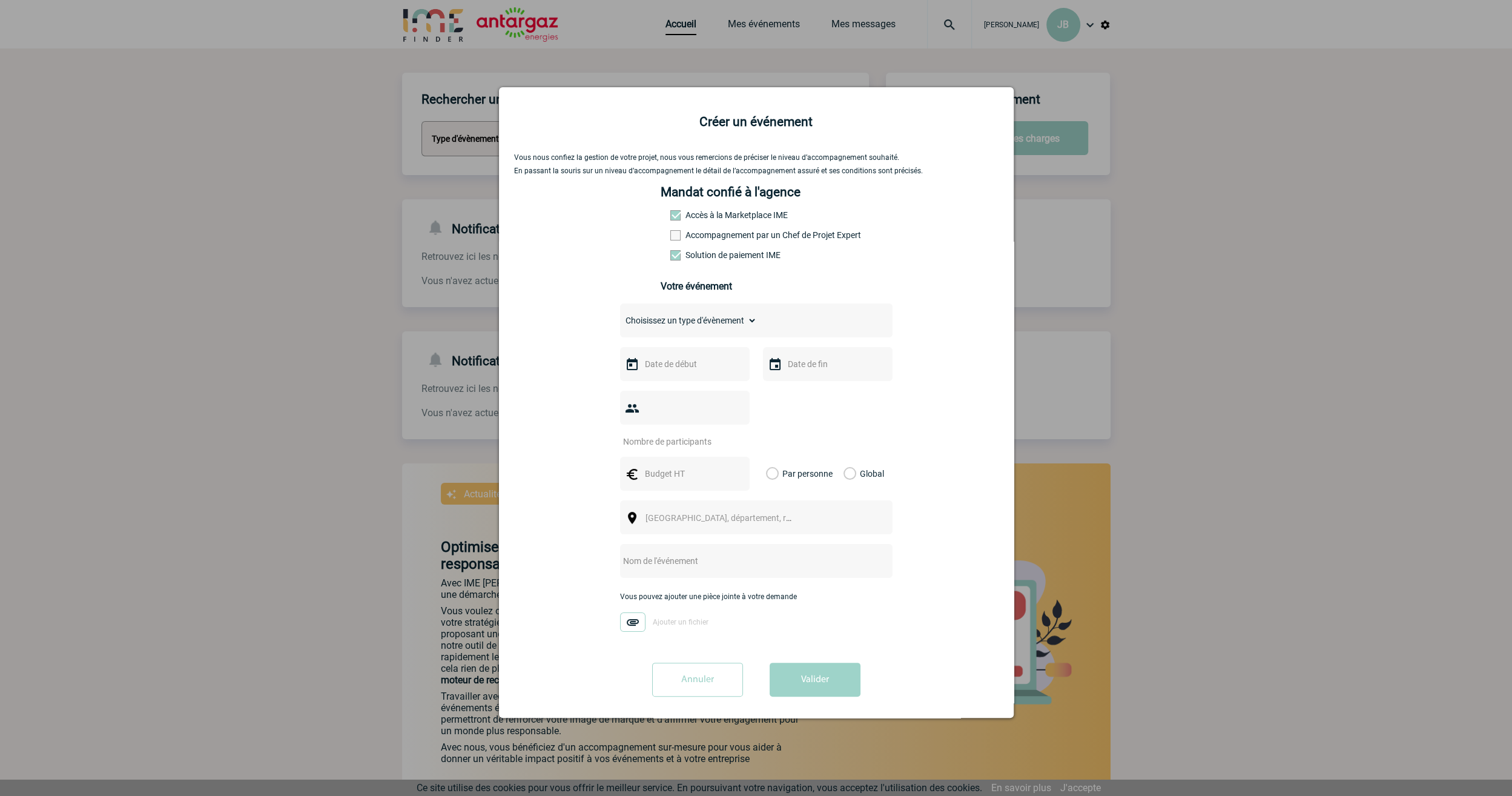
click at [721, 329] on select "Choisissez un type d'évènement Séminaire avec nuitée Séminaire sans nuitée Repa…" at bounding box center [688, 320] width 137 height 17
select select "4"
click at [620, 316] on select "Choisissez un type d'évènement Séminaire avec nuitée Séminaire sans nuitée Repa…" at bounding box center [688, 320] width 137 height 17
click at [691, 434] on input "number" at bounding box center [677, 442] width 114 height 16
type input "8"
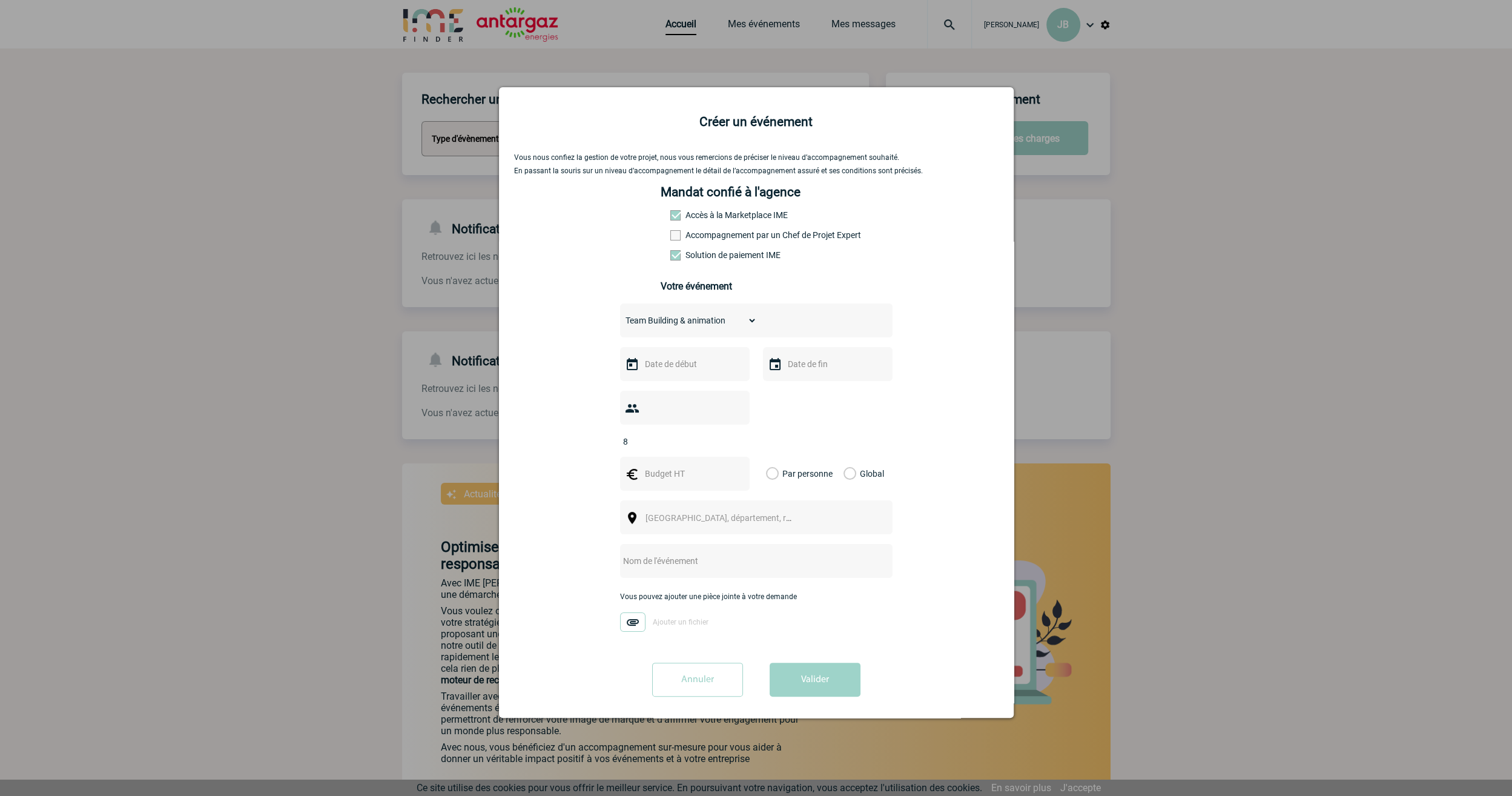
click at [680, 369] on input "text" at bounding box center [683, 364] width 84 height 16
click at [654, 465] on link "8" at bounding box center [655, 460] width 22 height 22
type input "08-09-2025"
click at [808, 368] on input "text" at bounding box center [827, 364] width 84 height 16
click at [944, 387] on span "Suivant" at bounding box center [942, 390] width 10 height 10
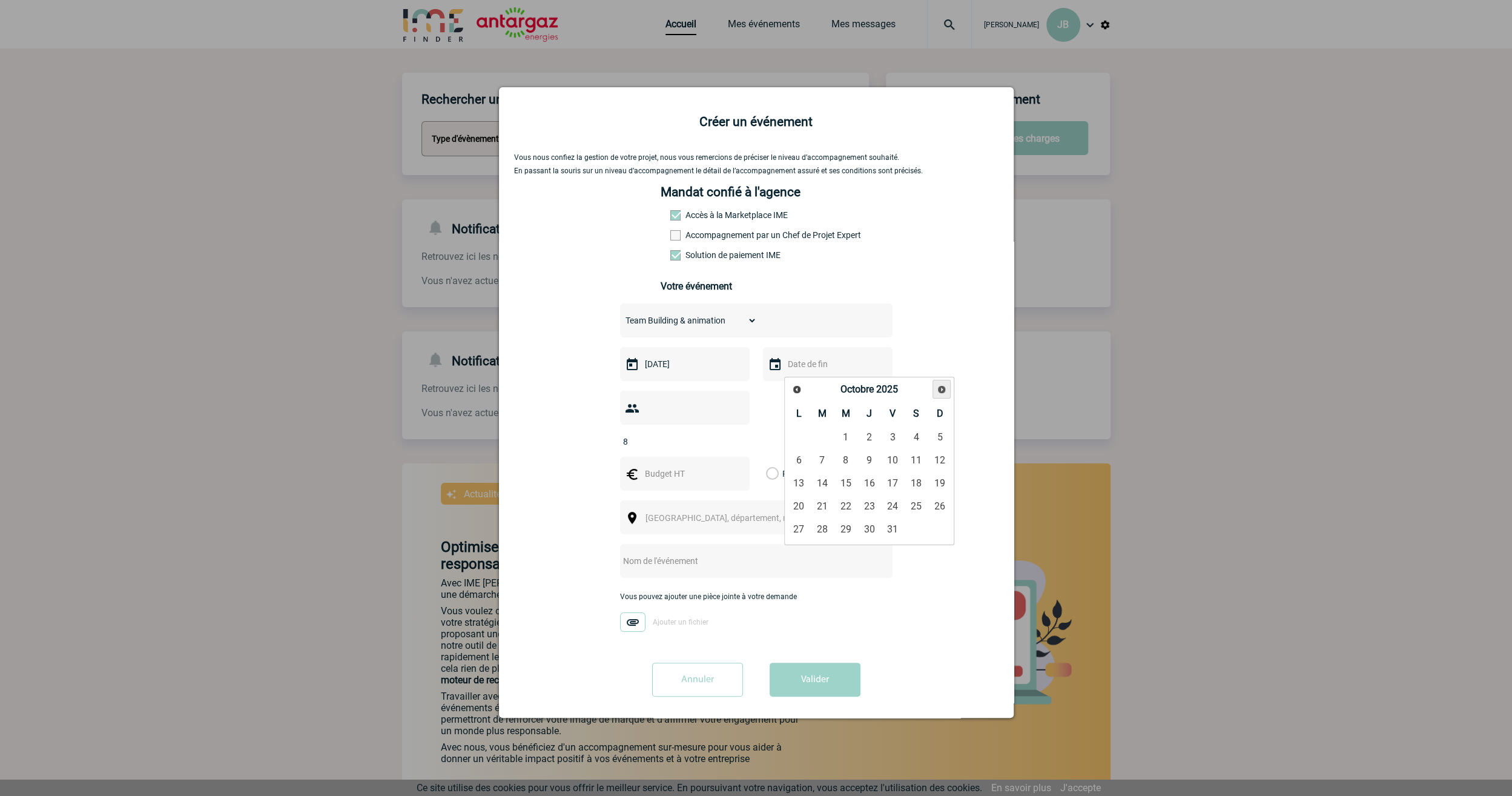
click at [944, 387] on span "Suivant" at bounding box center [942, 390] width 10 height 10
click at [944, 388] on span "Suivant" at bounding box center [942, 390] width 10 height 10
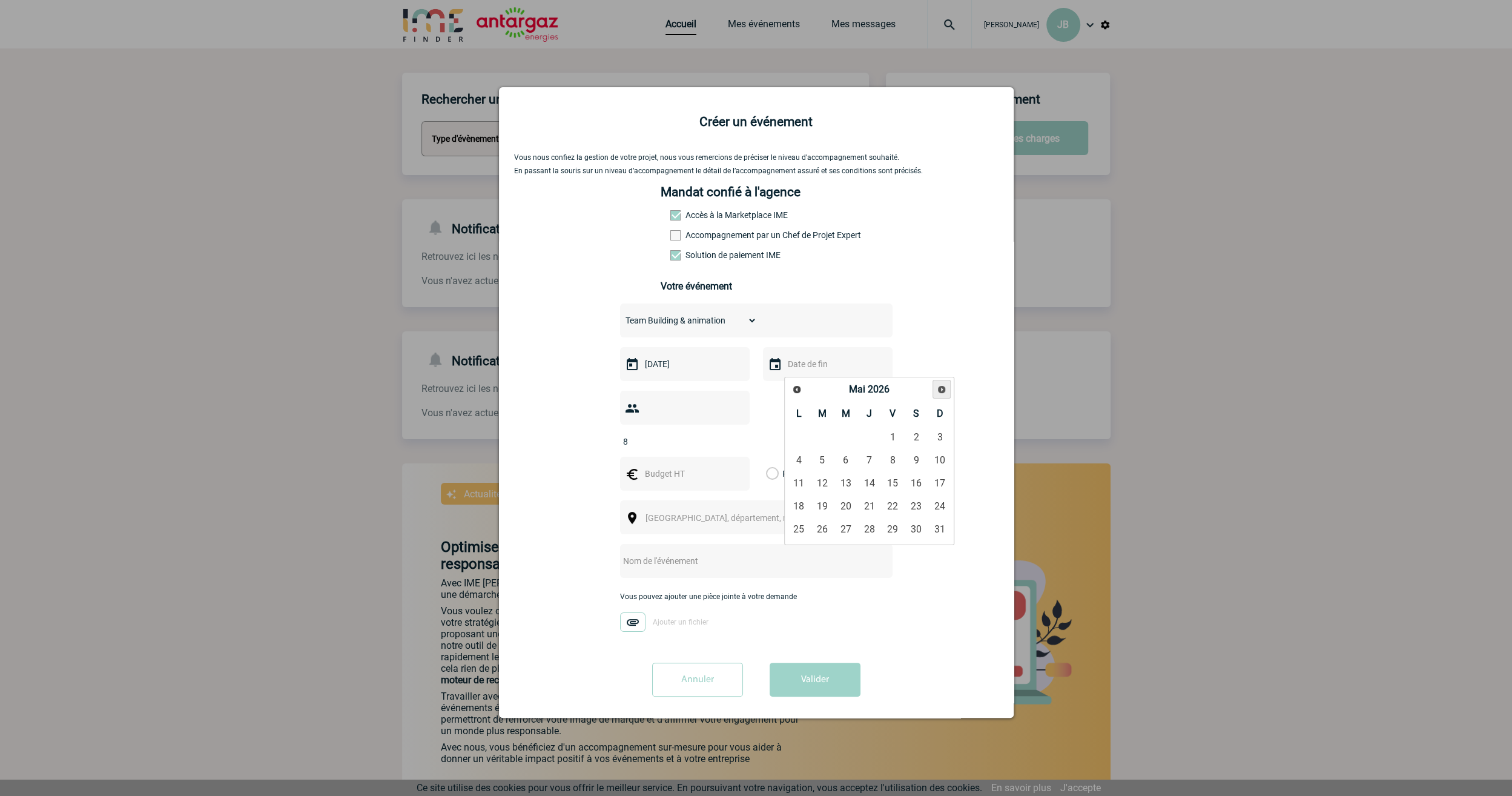
click at [944, 388] on span "Suivant" at bounding box center [942, 390] width 10 height 10
click at [795, 550] on link "31" at bounding box center [798, 552] width 22 height 22
type input "31-08-2026"
click at [851, 457] on label "Global" at bounding box center [847, 474] width 8 height 34
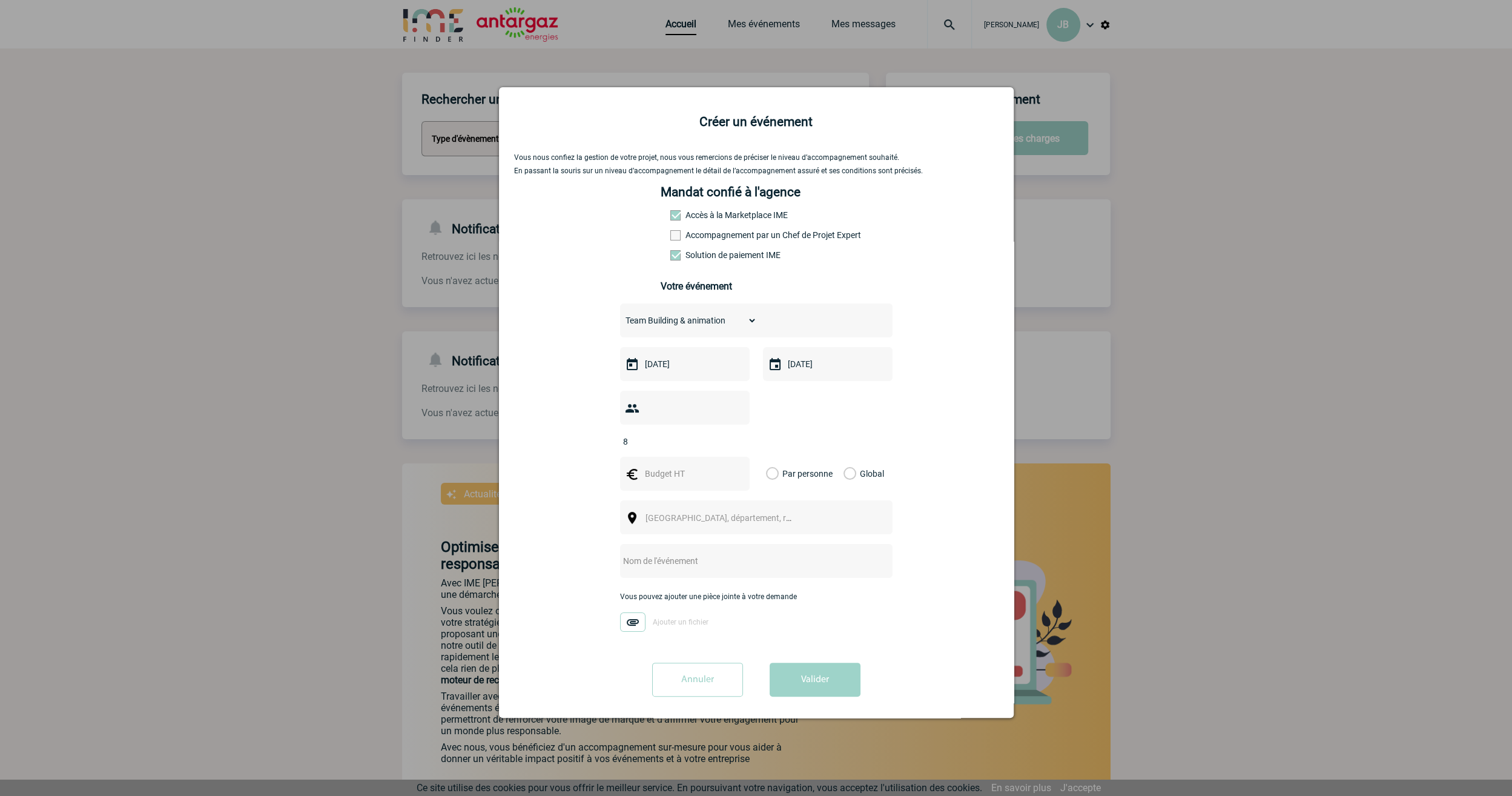
click at [0, 0] on input "Global" at bounding box center [0, 0] width 0 height 0
click at [689, 466] on input "text" at bounding box center [683, 474] width 84 height 16
type input "1012.50"
click at [689, 513] on span "[GEOGRAPHIC_DATA], département, région..." at bounding box center [730, 518] width 169 height 10
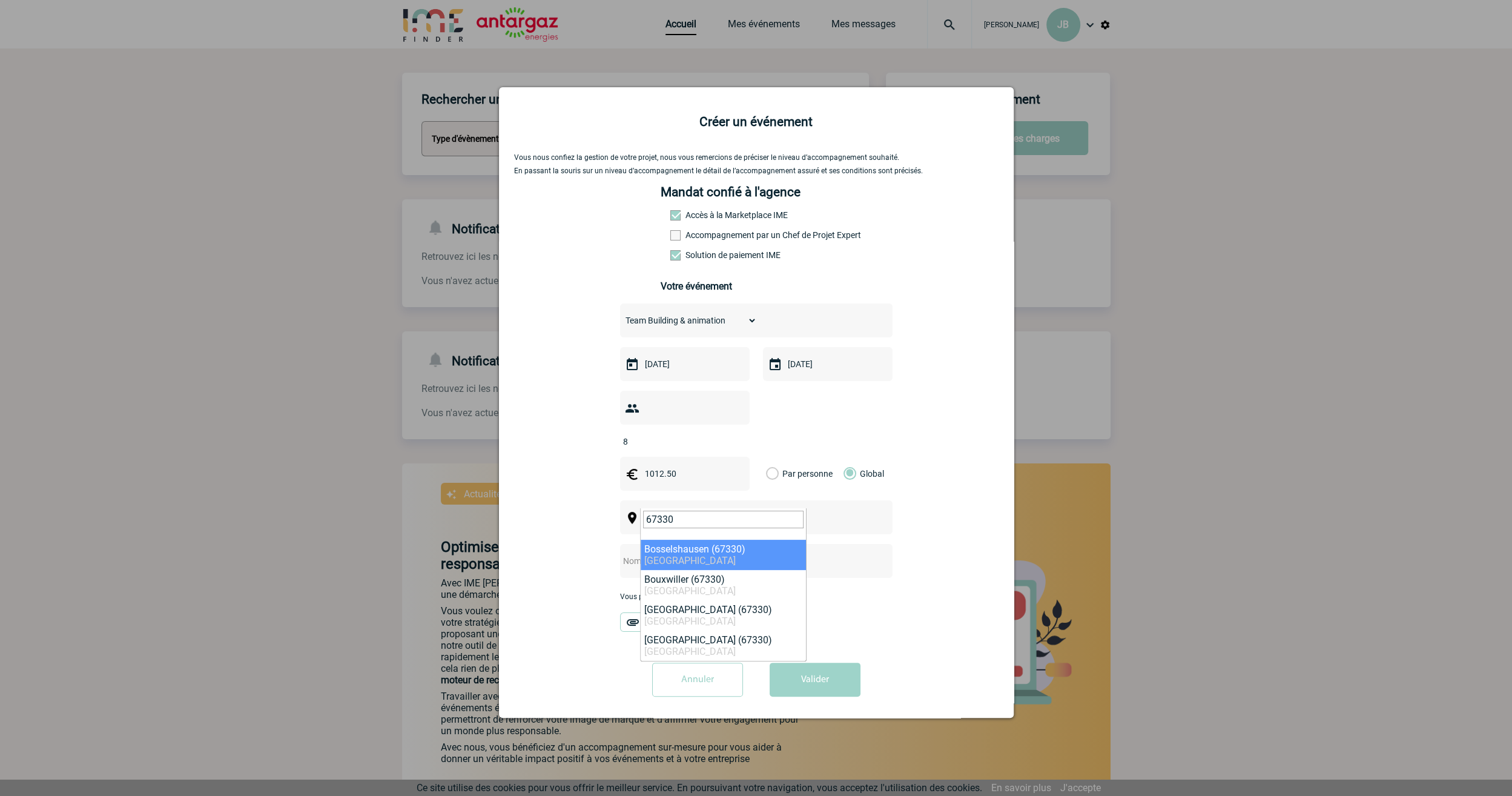
drag, startPoint x: 545, startPoint y: 508, endPoint x: 529, endPoint y: 508, distance: 16.0
click at [530, 508] on body "Jérémy BIDAUT JB Accueil Mes événements" at bounding box center [756, 425] width 1512 height 852
type input "K"
type input "67"
select select "313597"
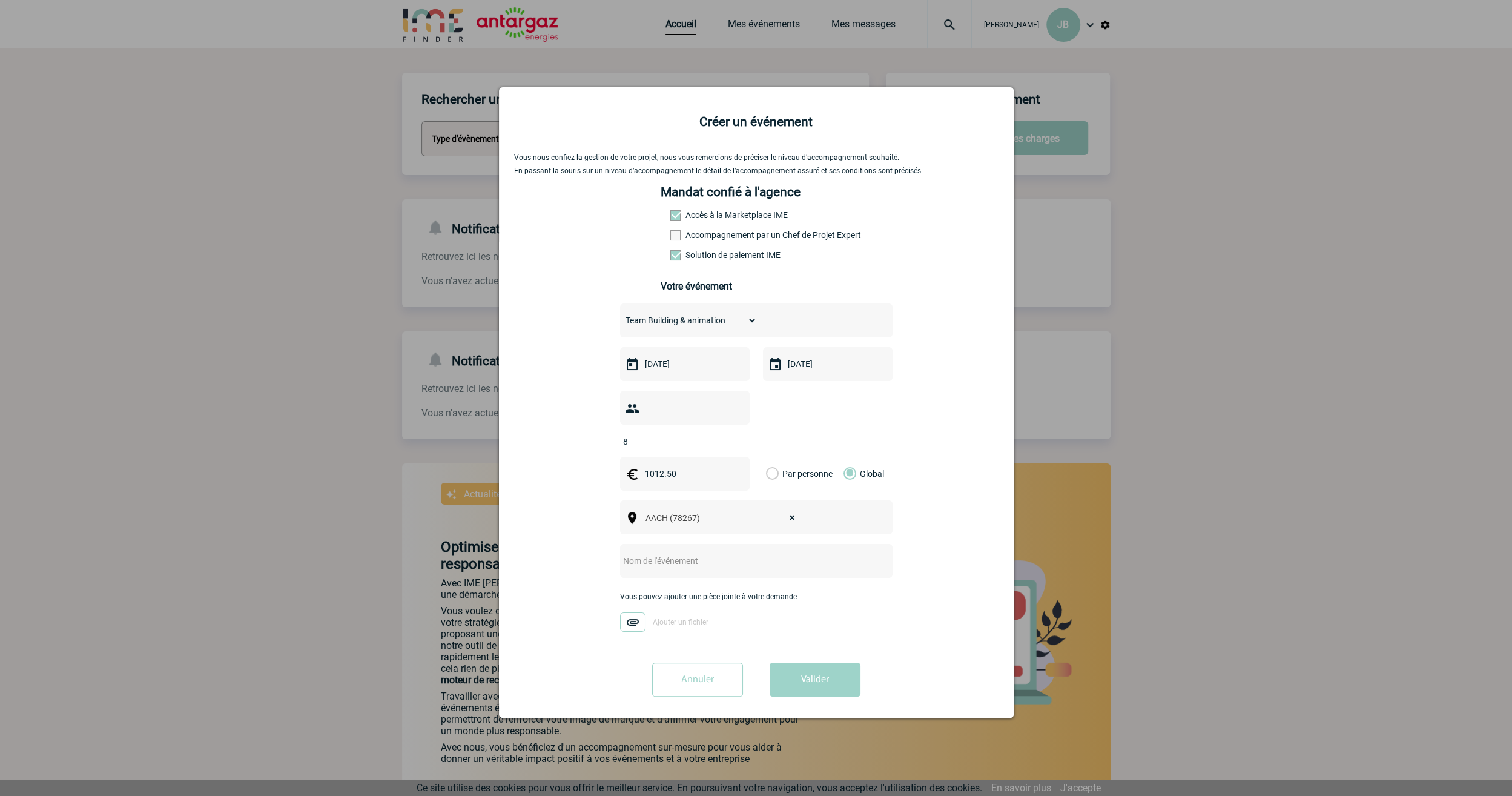
select select
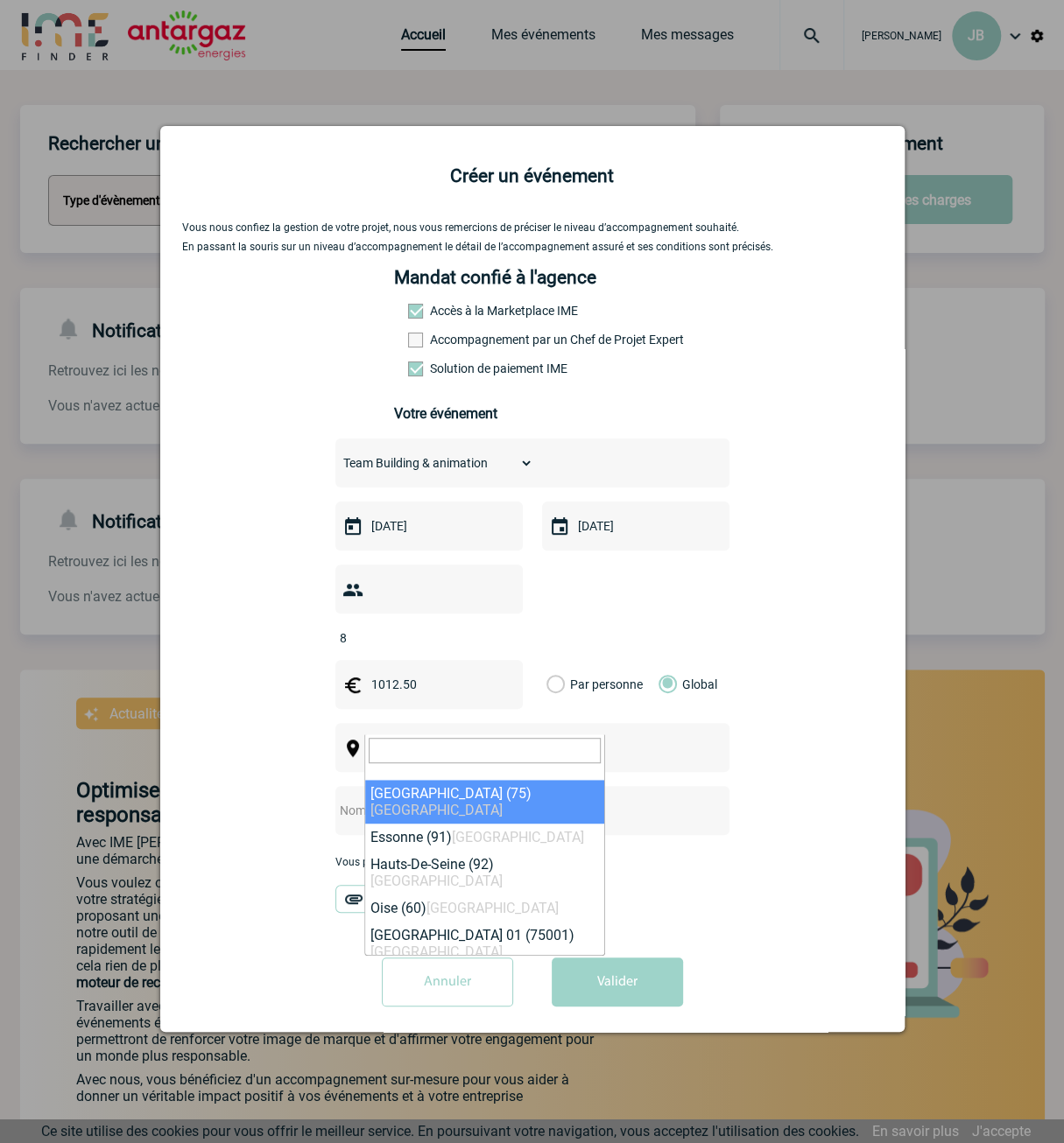
click at [406, 755] on input "search" at bounding box center [485, 750] width 232 height 26
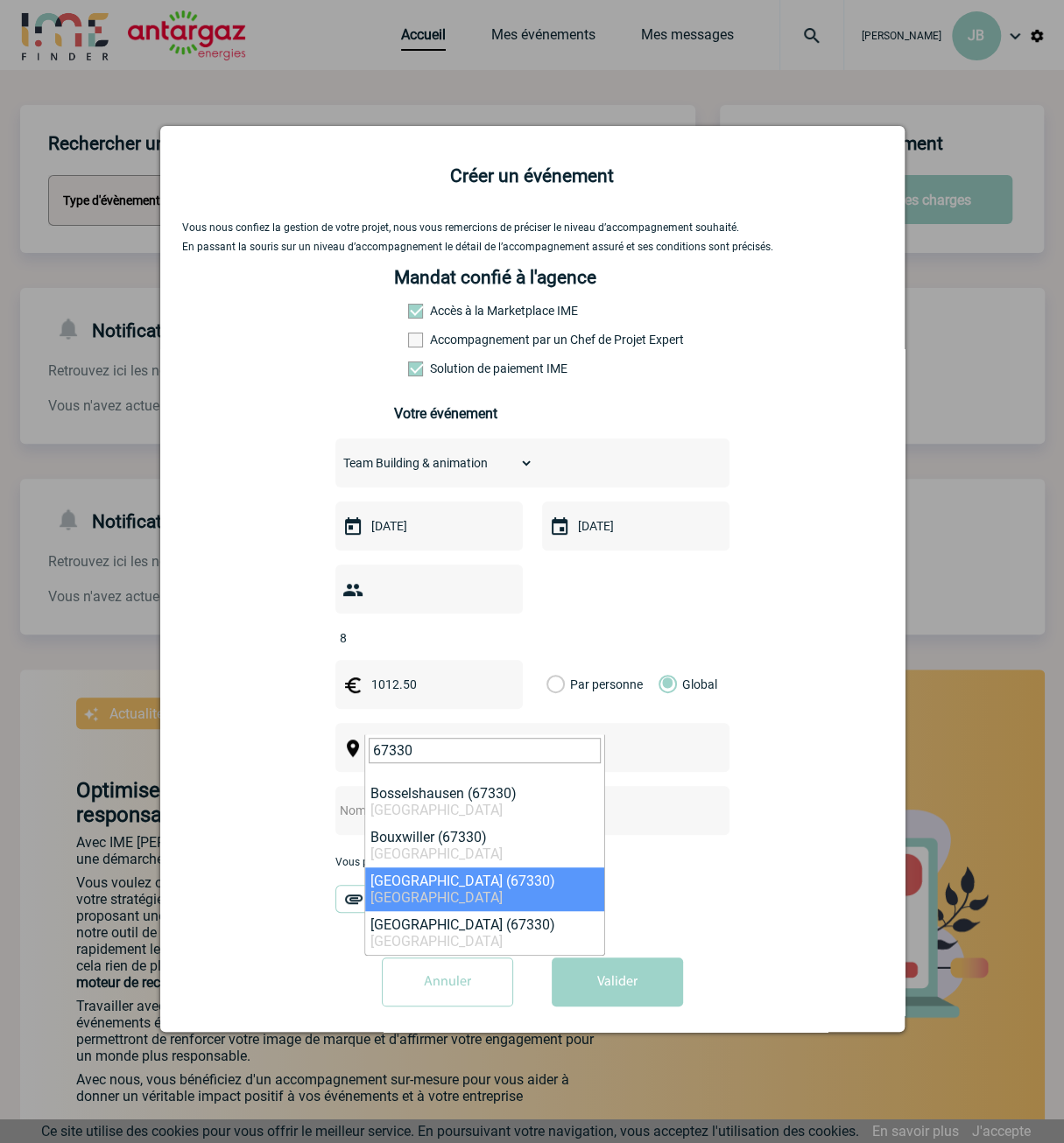
type input "67330"
select select "18687"
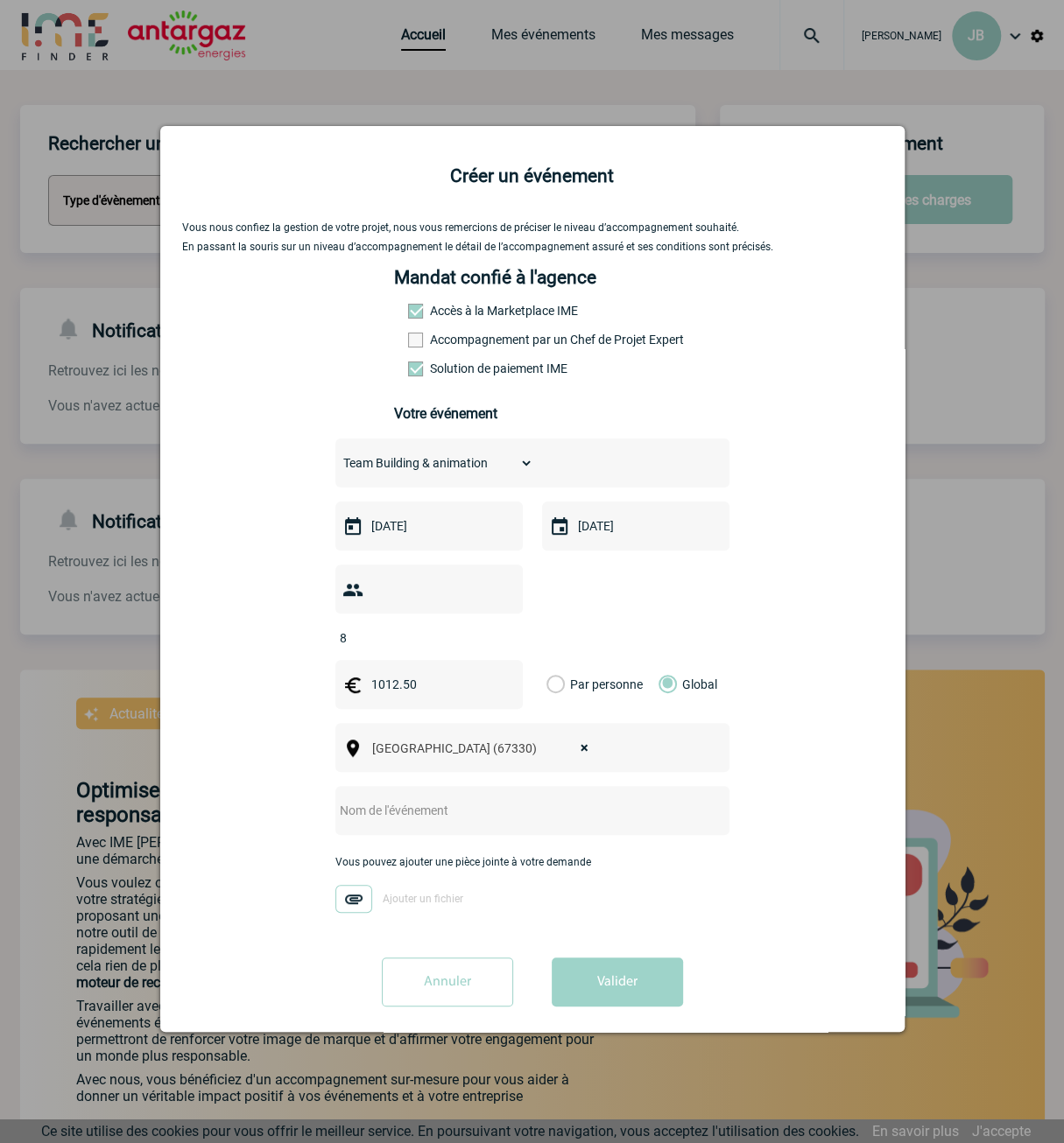
click at [354, 885] on img at bounding box center [353, 899] width 37 height 28
click at [0, 0] on input "Ajouter un fichier" at bounding box center [0, 0] width 0 height 0
click at [618, 958] on button "Valider" at bounding box center [617, 982] width 131 height 49
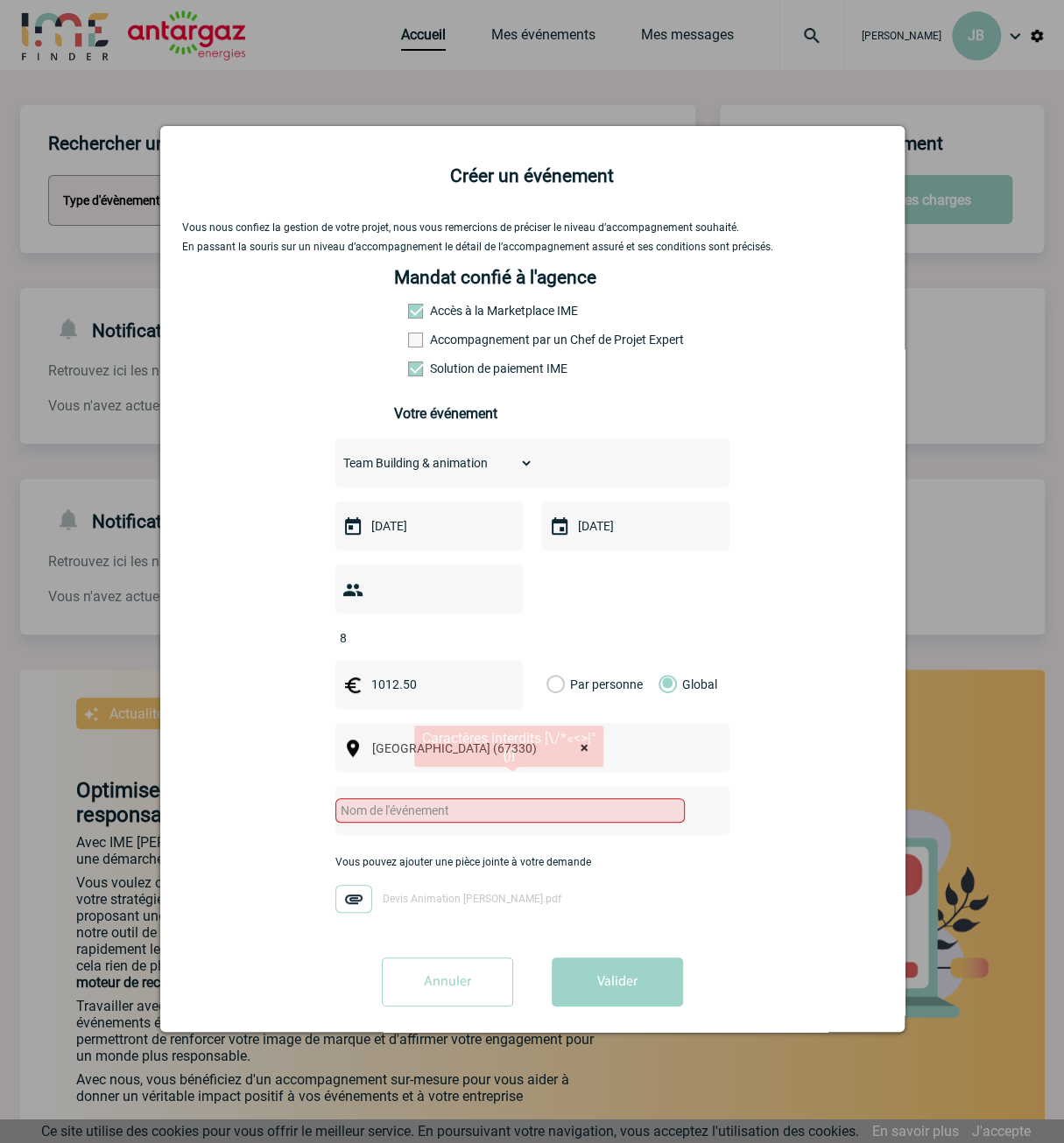
click at [443, 798] on input "text" at bounding box center [510, 810] width 350 height 25
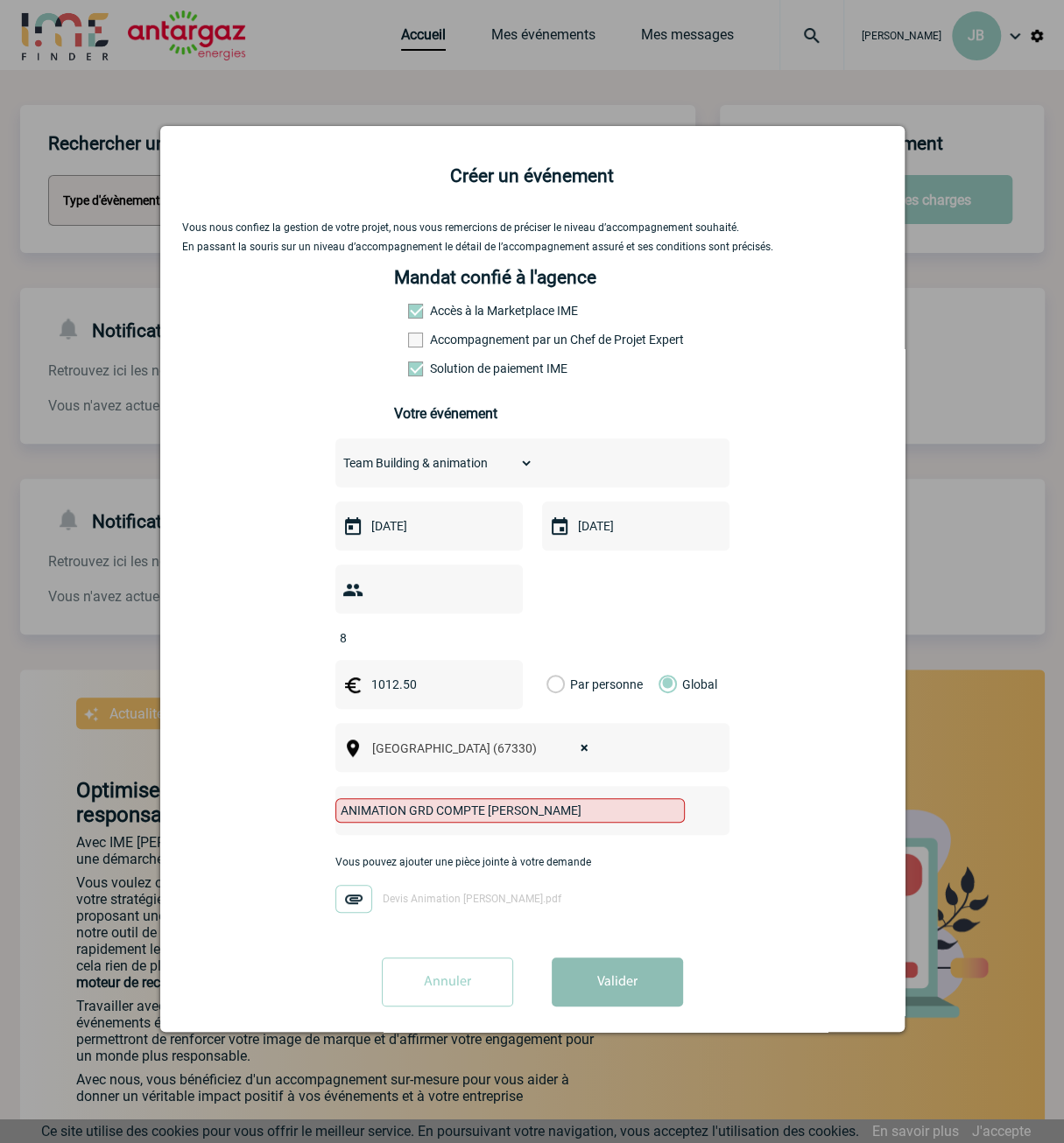
type input "ANIMATION GRD COMPTE [PERSON_NAME]"
click at [628, 966] on button "Valider" at bounding box center [617, 982] width 131 height 49
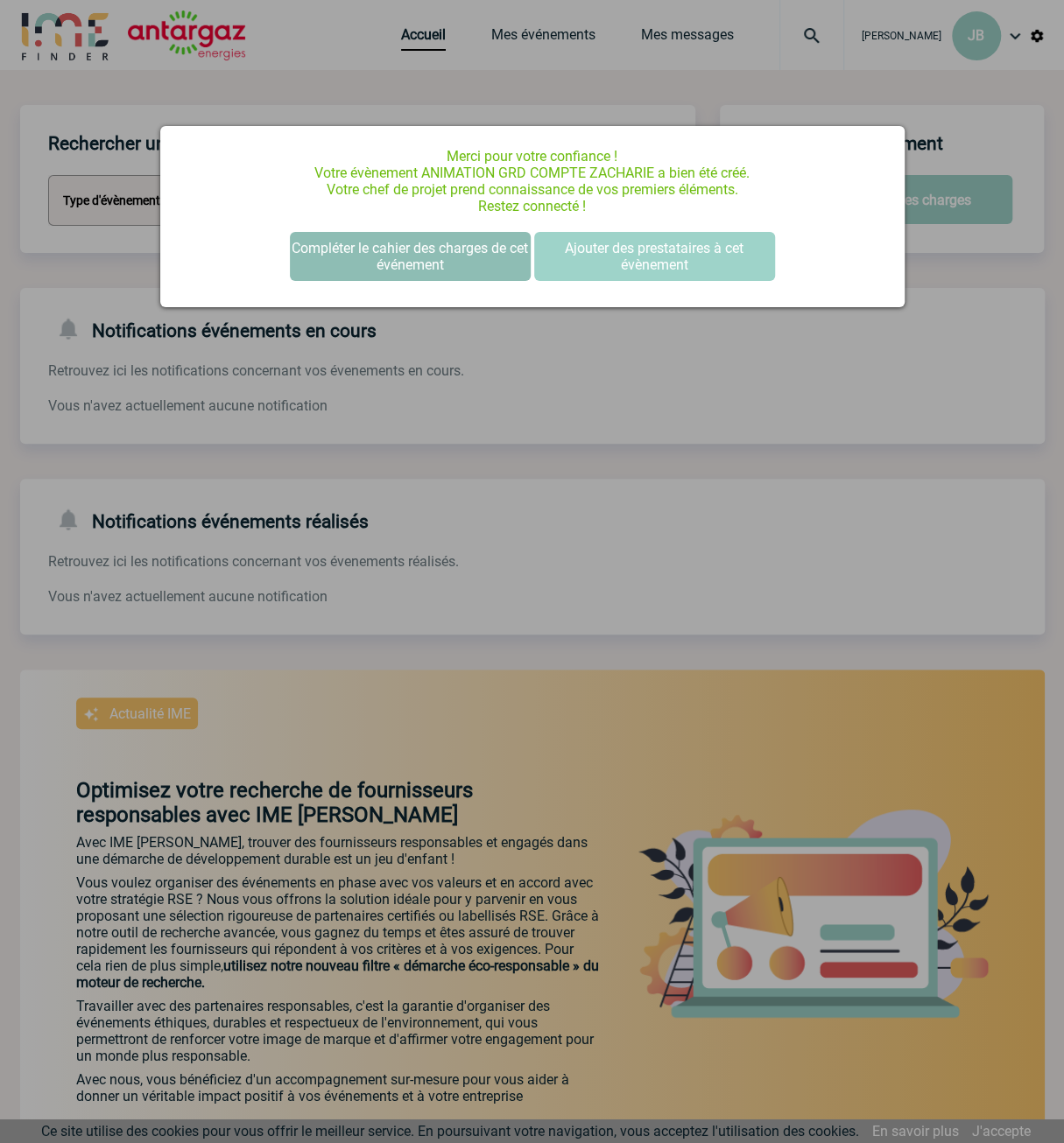
click at [398, 255] on button "Compléter le cahier des charges de cet événement" at bounding box center [410, 257] width 241 height 49
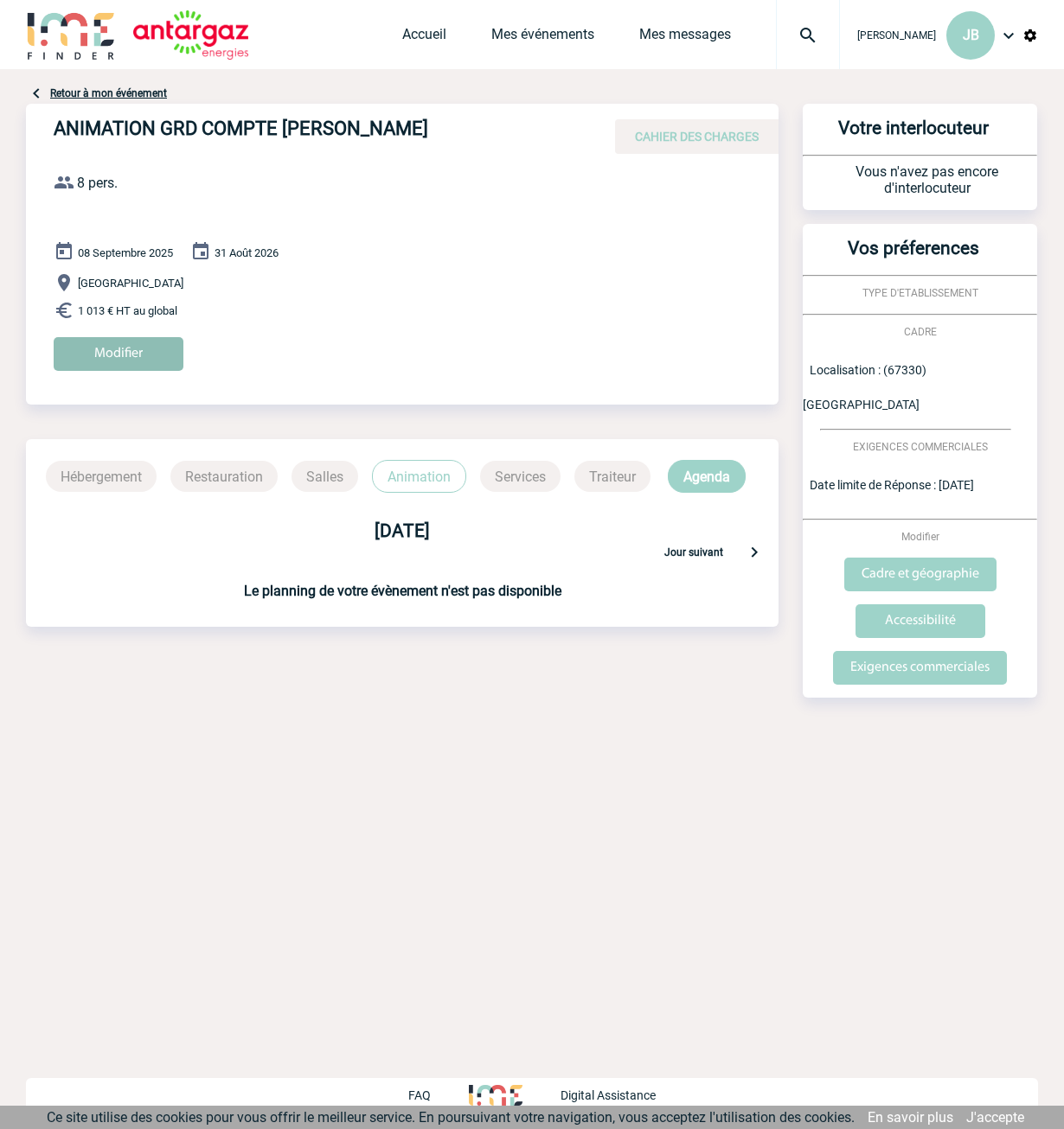
click at [164, 355] on input "Modifier" at bounding box center [118, 354] width 130 height 34
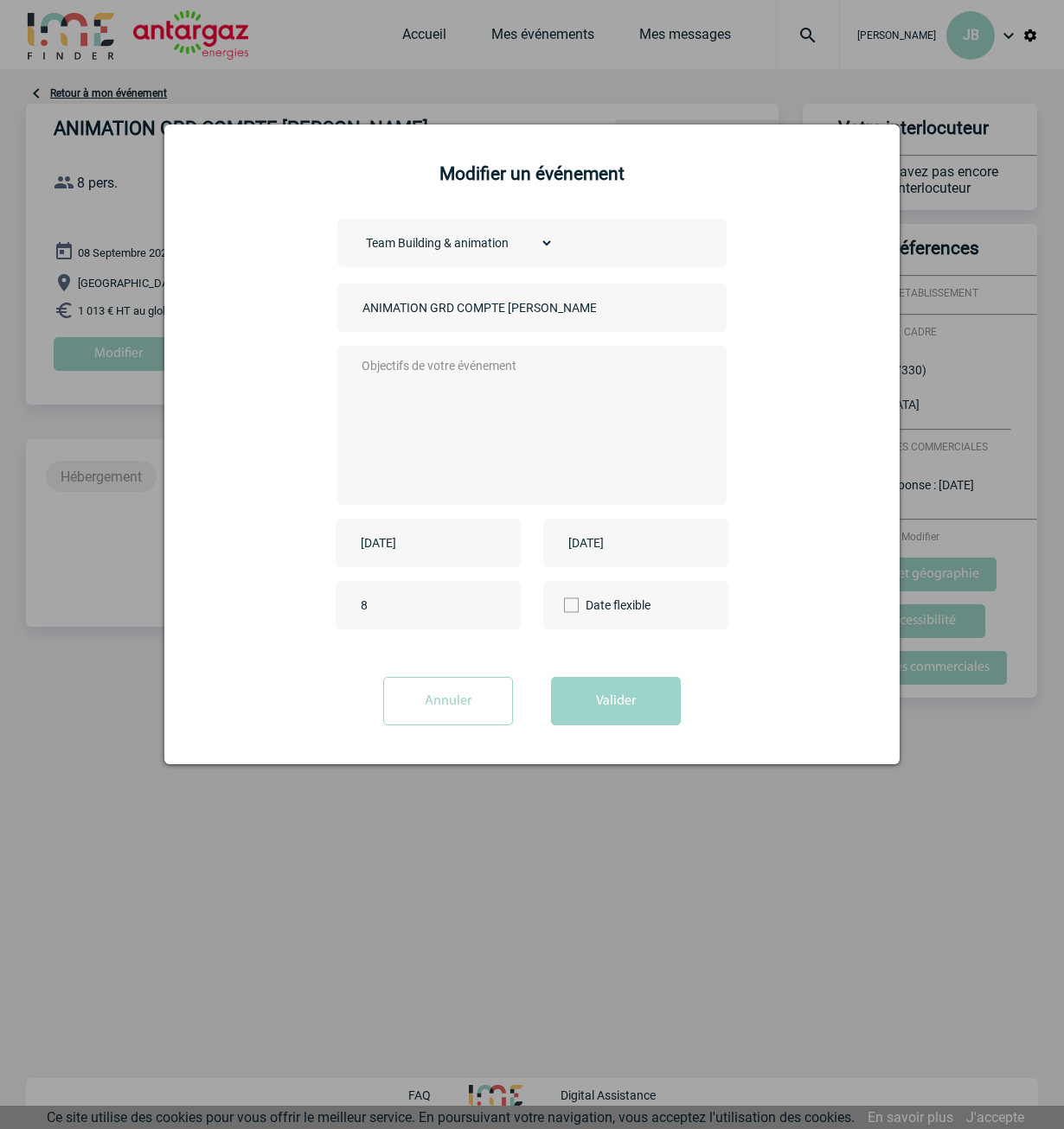
click at [426, 381] on textarea at bounding box center [528, 424] width 342 height 138
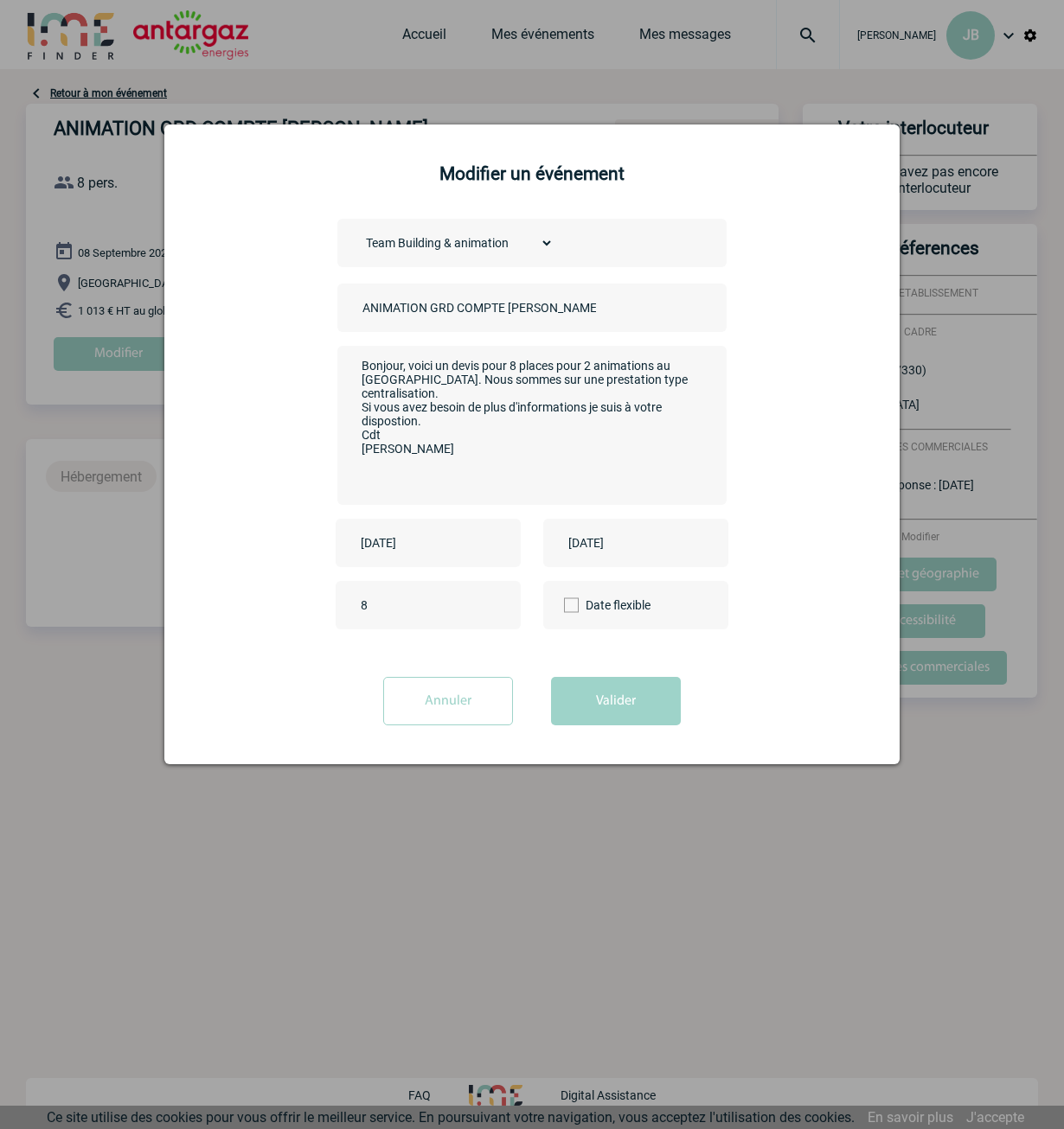
type textarea "Bonjour, voici un devis pour 8 places pour 2 animations au Royal Palace. Nous s…"
click at [575, 606] on span at bounding box center [571, 606] width 15 height 15
click at [0, 0] on input "Date flexible" at bounding box center [0, 0] width 0 height 0
click at [594, 698] on button "Valider" at bounding box center [615, 702] width 130 height 49
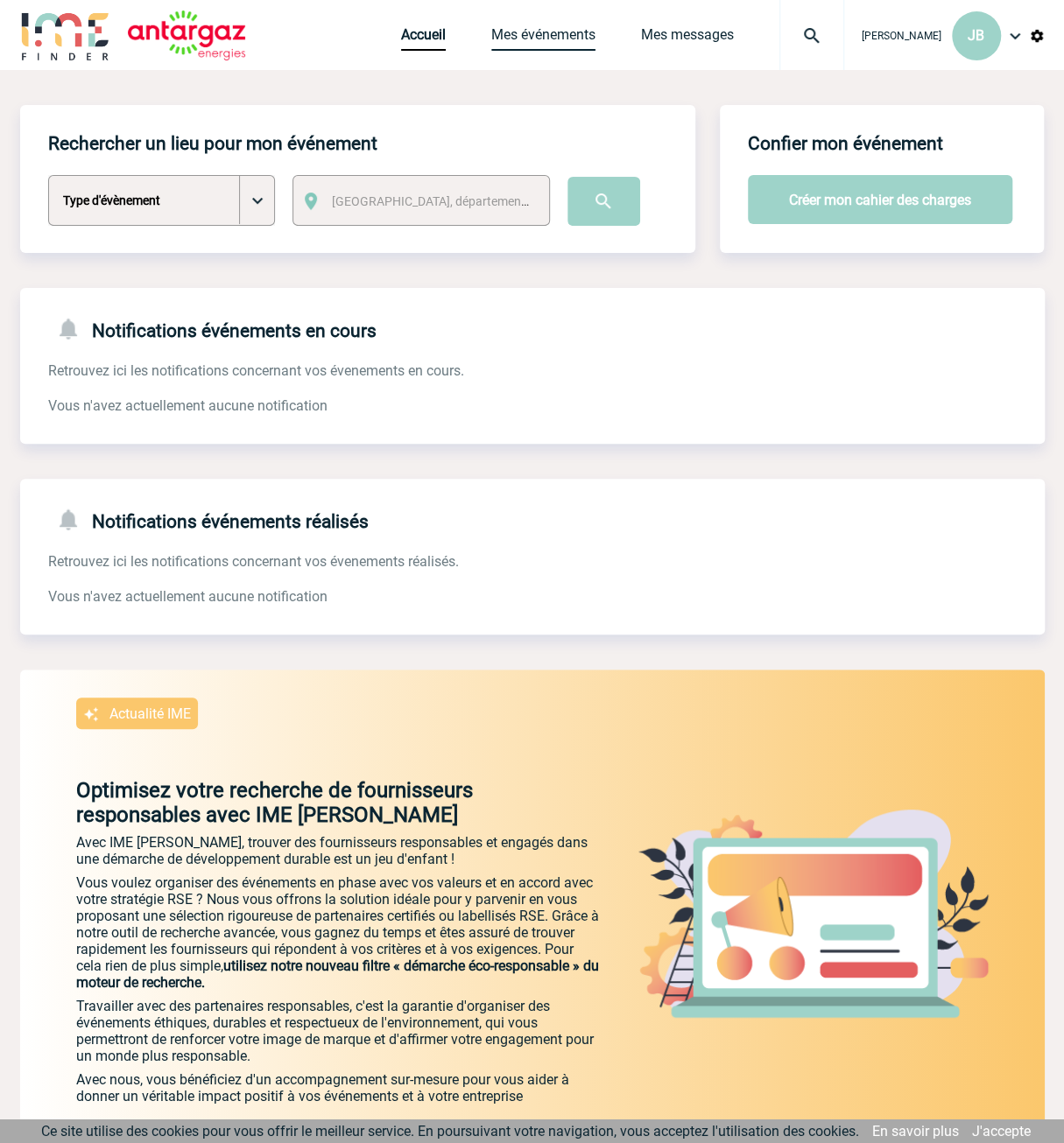
click at [568, 35] on link "Mes événements" at bounding box center [543, 39] width 104 height 25
